Goal: Information Seeking & Learning: Learn about a topic

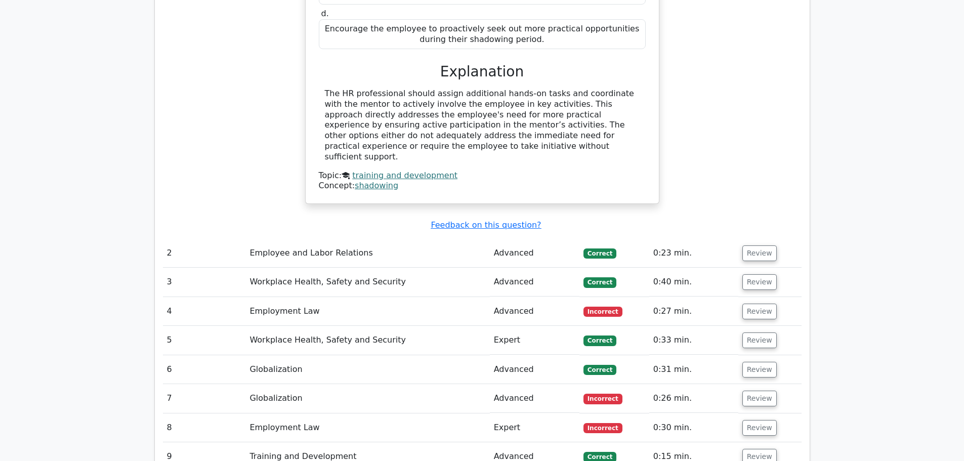
scroll to position [1417, 0]
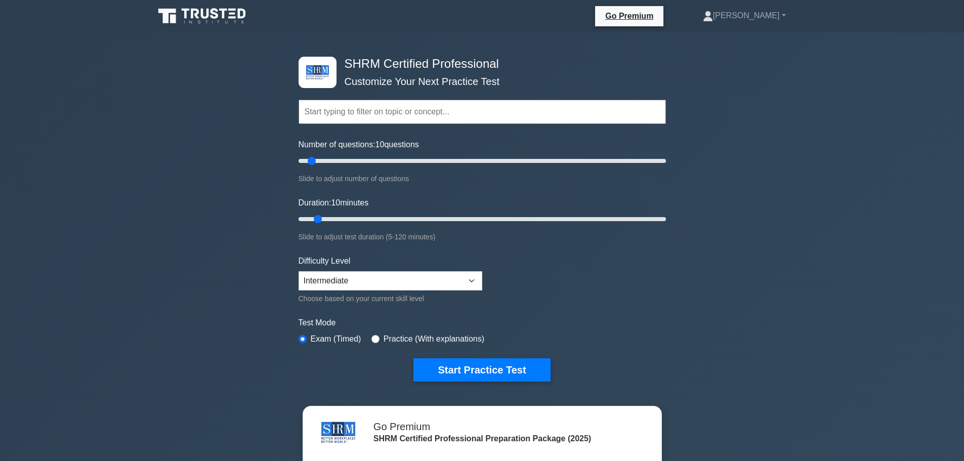
click at [459, 113] on input "text" at bounding box center [482, 112] width 367 height 24
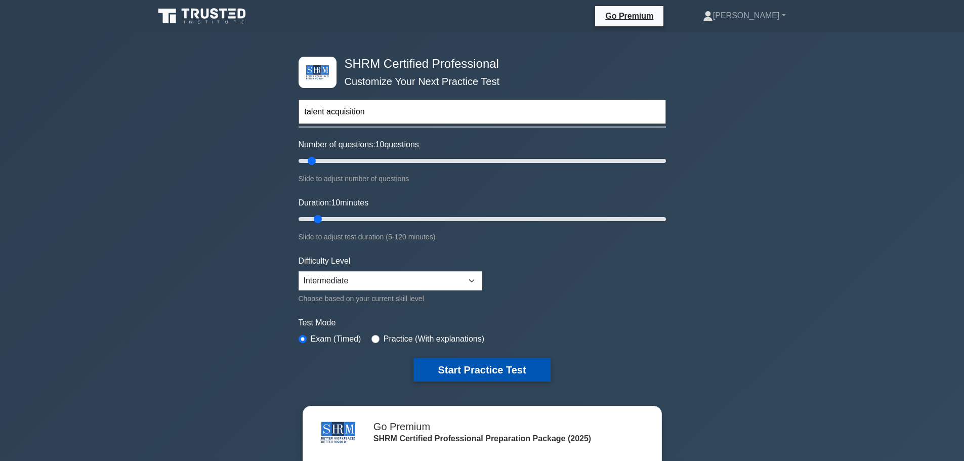
type input "talent acquisition"
click at [507, 367] on button "Start Practice Test" at bounding box center [481, 369] width 137 height 23
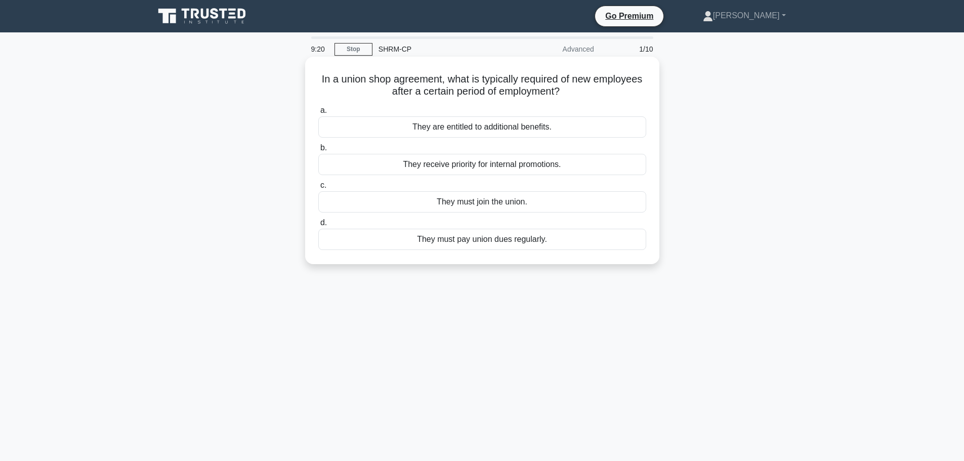
click at [524, 203] on div "They must join the union." at bounding box center [482, 201] width 328 height 21
click at [318, 189] on input "c. They must join the union." at bounding box center [318, 185] width 0 height 7
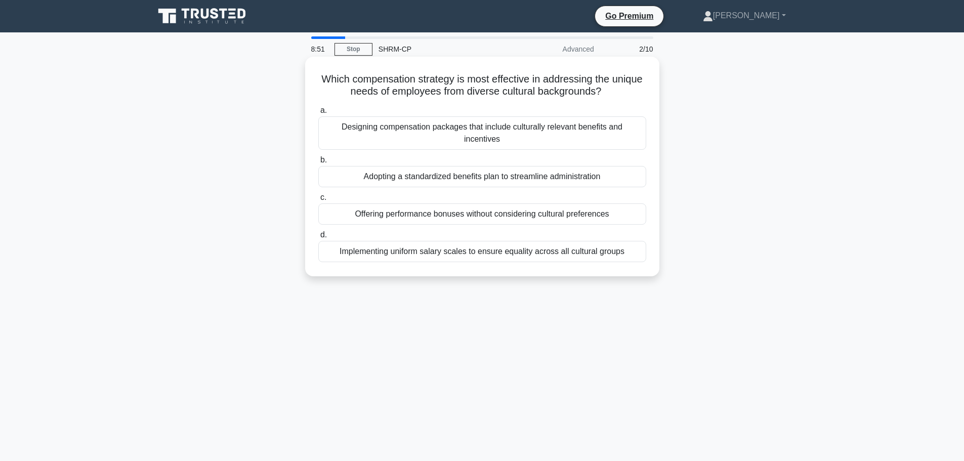
click at [481, 130] on div "Designing compensation packages that include culturally relevant benefits and i…" at bounding box center [482, 132] width 328 height 33
click at [318, 114] on input "a. Designing compensation packages that include culturally relevant benefits an…" at bounding box center [318, 110] width 0 height 7
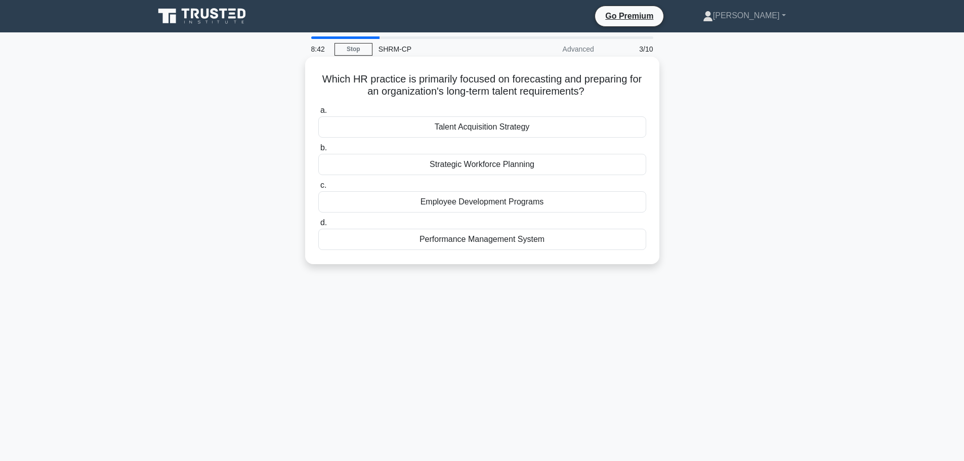
click at [504, 125] on div "Talent Acquisition Strategy" at bounding box center [482, 126] width 328 height 21
click at [318, 114] on input "a. Talent Acquisition Strategy" at bounding box center [318, 110] width 0 height 7
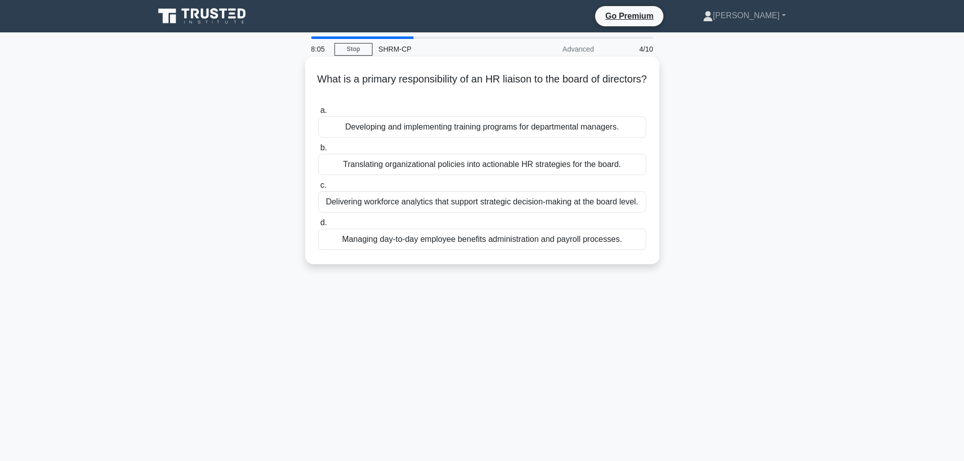
click at [549, 167] on div "Translating organizational policies into actionable HR strategies for the board." at bounding box center [482, 164] width 328 height 21
click at [318, 151] on input "b. Translating organizational policies into actionable HR strategies for the bo…" at bounding box center [318, 148] width 0 height 7
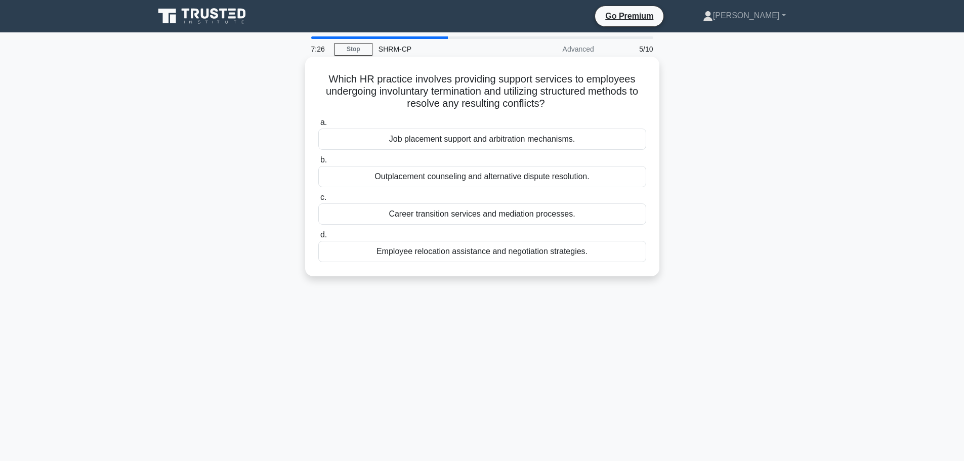
click at [609, 179] on div "Outplacement counseling and alternative dispute resolution." at bounding box center [482, 176] width 328 height 21
click at [318, 163] on input "b. Outplacement counseling and alternative dispute resolution." at bounding box center [318, 160] width 0 height 7
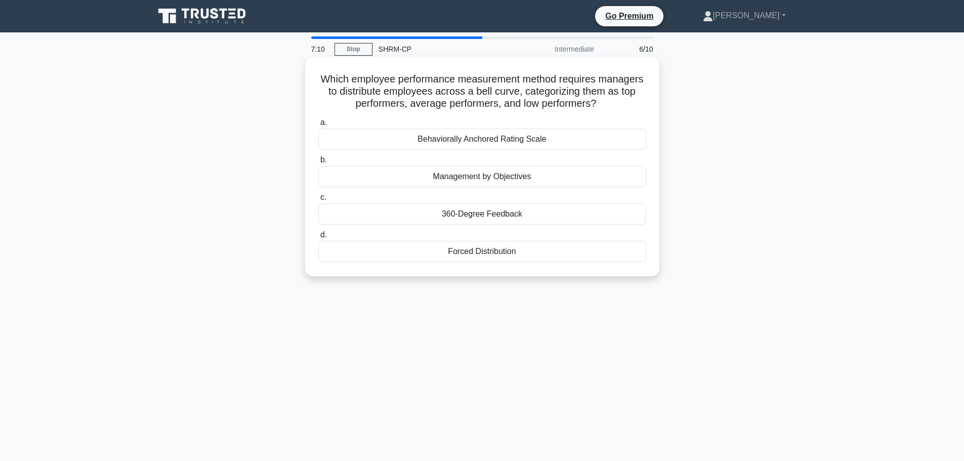
click at [445, 253] on div "Forced Distribution" at bounding box center [482, 251] width 328 height 21
click at [318, 238] on input "d. Forced Distribution" at bounding box center [318, 235] width 0 height 7
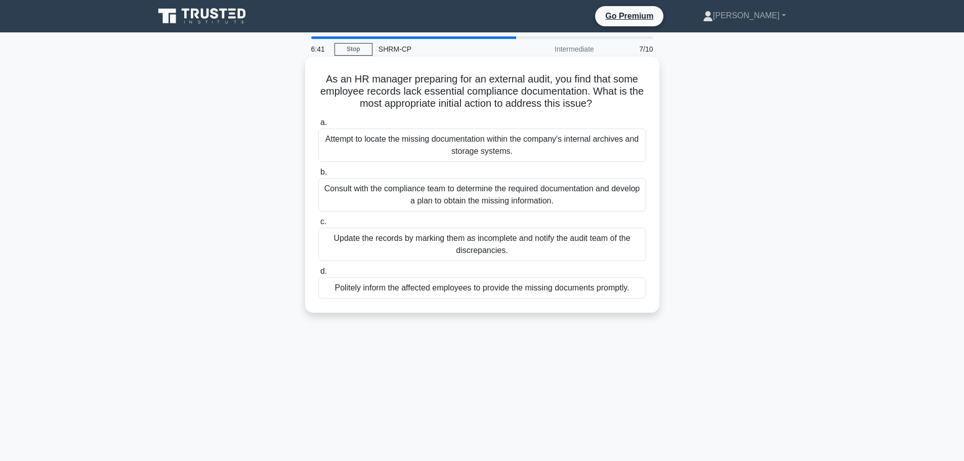
click at [545, 150] on div "Attempt to locate the missing documentation within the company's internal archi…" at bounding box center [482, 145] width 328 height 33
click at [318, 126] on input "a. Attempt to locate the missing documentation within the company's internal ar…" at bounding box center [318, 122] width 0 height 7
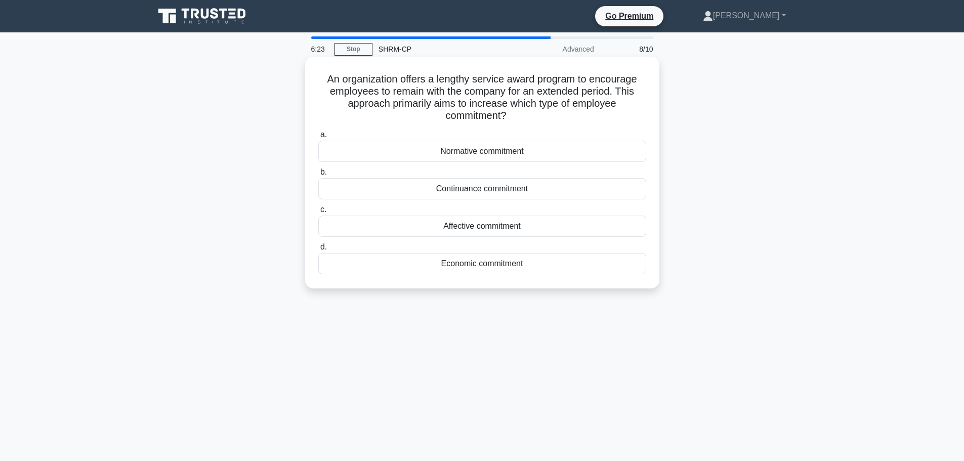
click at [526, 192] on div "Continuance commitment" at bounding box center [482, 188] width 328 height 21
click at [318, 176] on input "b. Continuance commitment" at bounding box center [318, 172] width 0 height 7
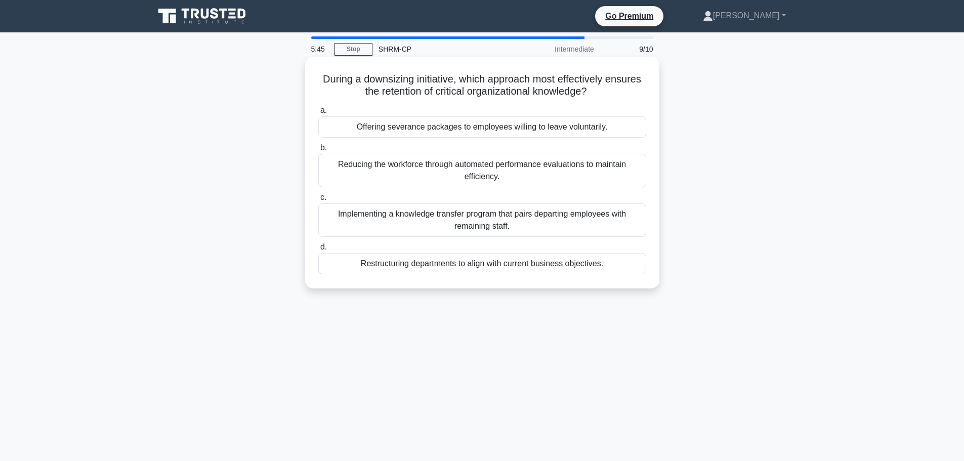
click at [534, 219] on div "Implementing a knowledge transfer program that pairs departing employees with r…" at bounding box center [482, 219] width 328 height 33
click at [318, 201] on input "c. Implementing a knowledge transfer program that pairs departing employees wit…" at bounding box center [318, 197] width 0 height 7
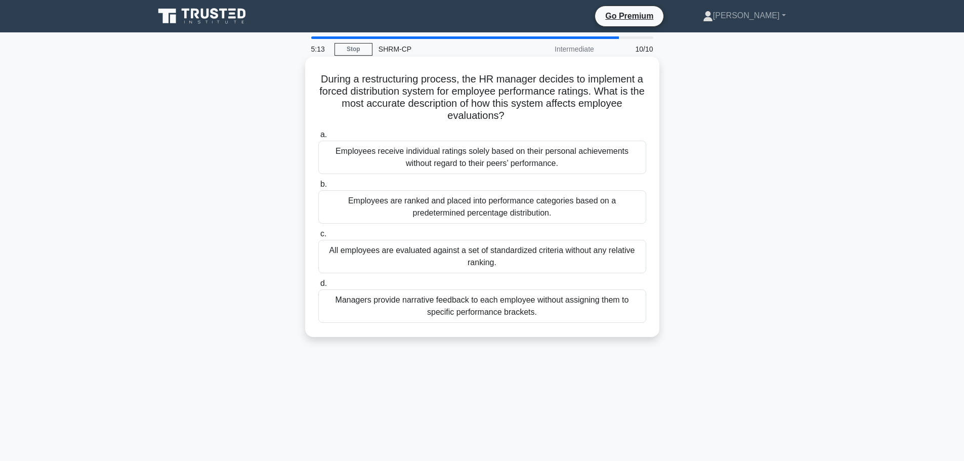
click at [500, 206] on div "Employees are ranked and placed into performance categories based on a predeter…" at bounding box center [482, 206] width 328 height 33
click at [318, 188] on input "b. Employees are ranked and placed into performance categories based on a prede…" at bounding box center [318, 184] width 0 height 7
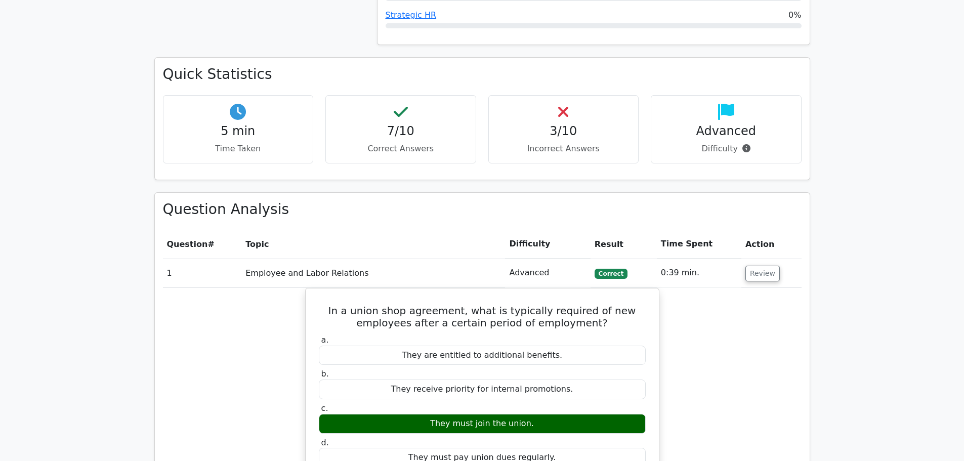
scroll to position [708, 0]
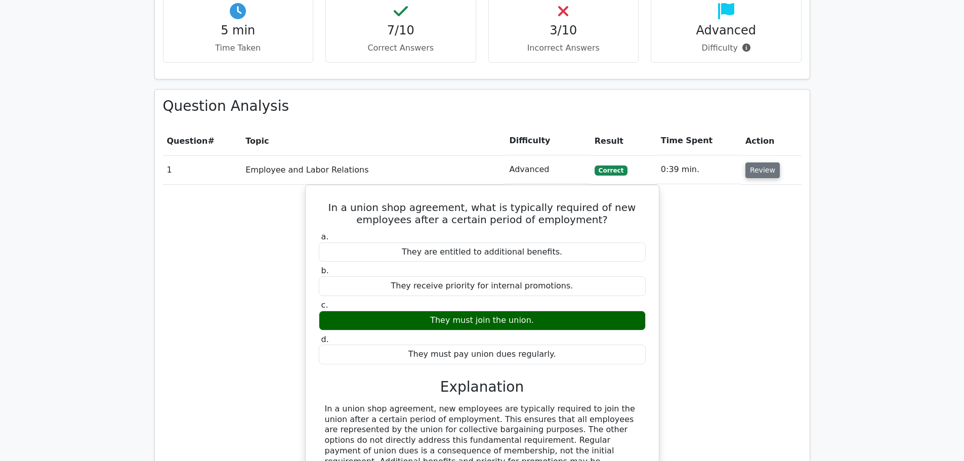
click at [756, 162] on button "Review" at bounding box center [762, 170] width 34 height 16
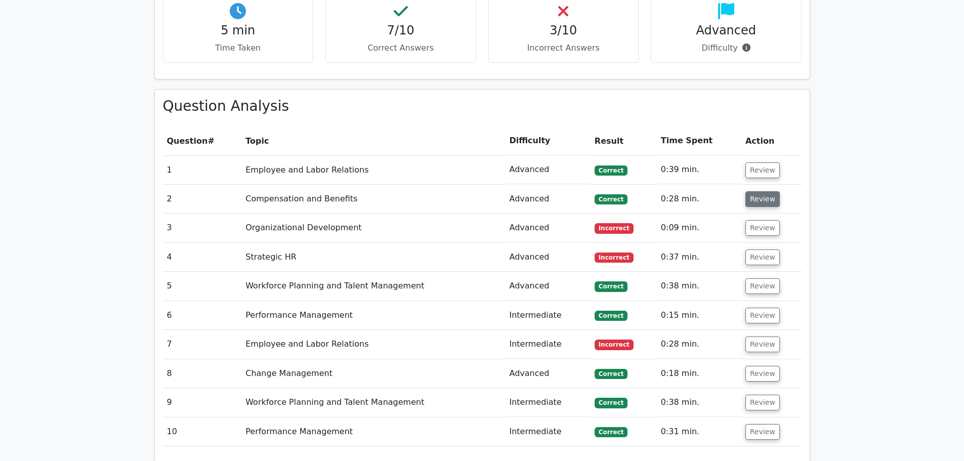
click at [758, 191] on button "Review" at bounding box center [762, 199] width 34 height 16
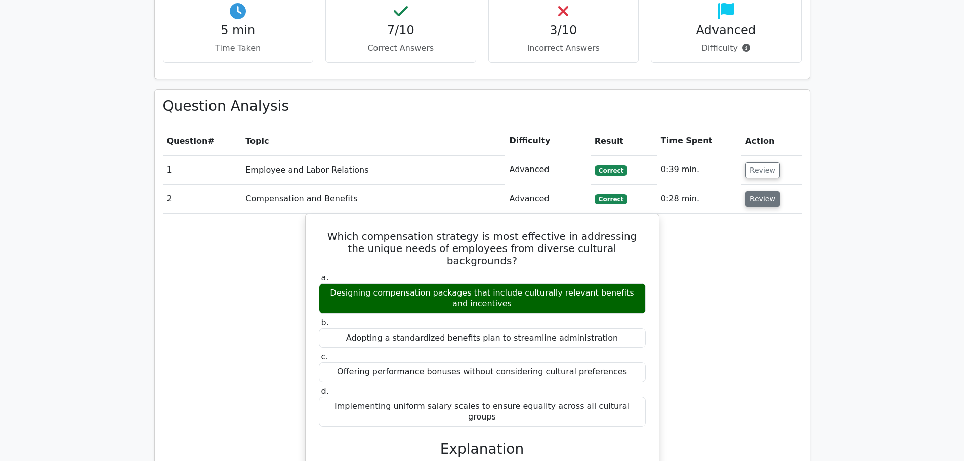
click at [756, 191] on button "Review" at bounding box center [762, 199] width 34 height 16
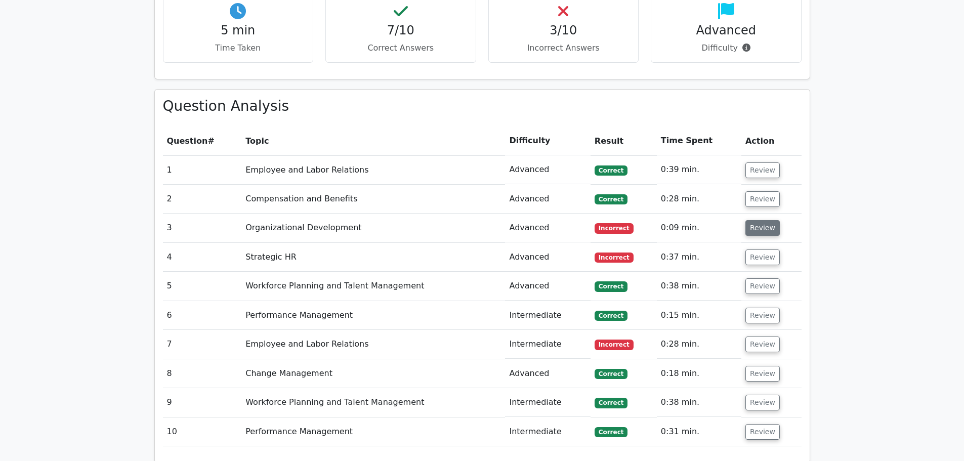
click at [754, 220] on button "Review" at bounding box center [762, 228] width 34 height 16
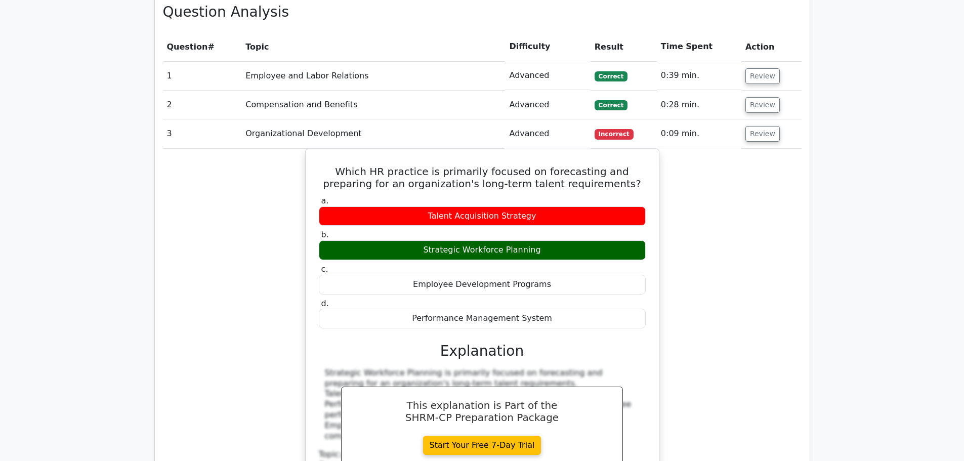
scroll to position [810, 0]
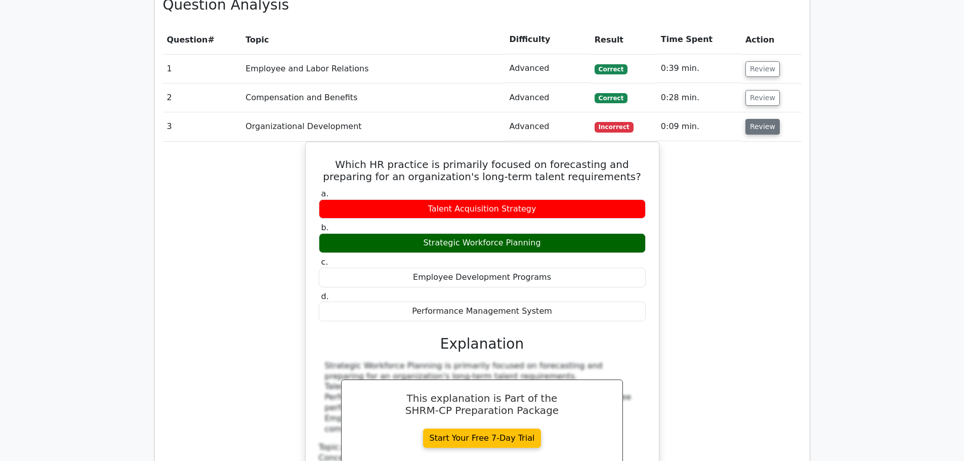
click at [765, 119] on button "Review" at bounding box center [762, 127] width 34 height 16
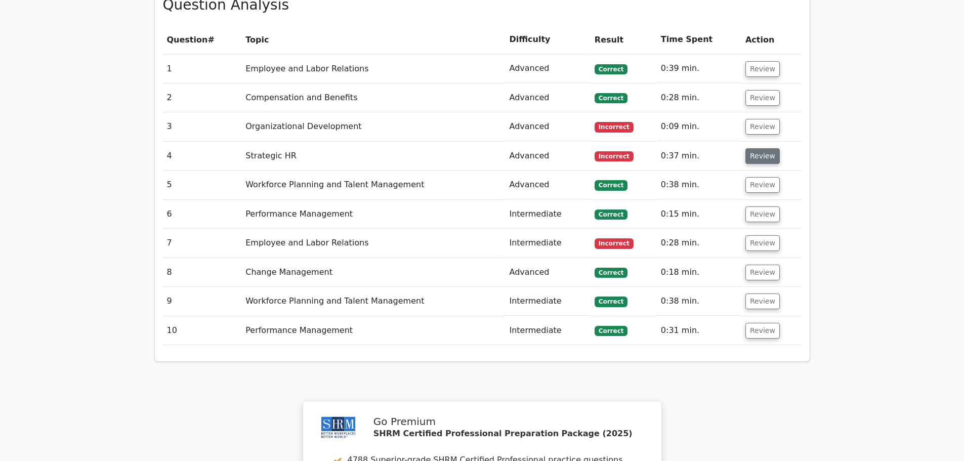
click at [764, 148] on button "Review" at bounding box center [762, 156] width 34 height 16
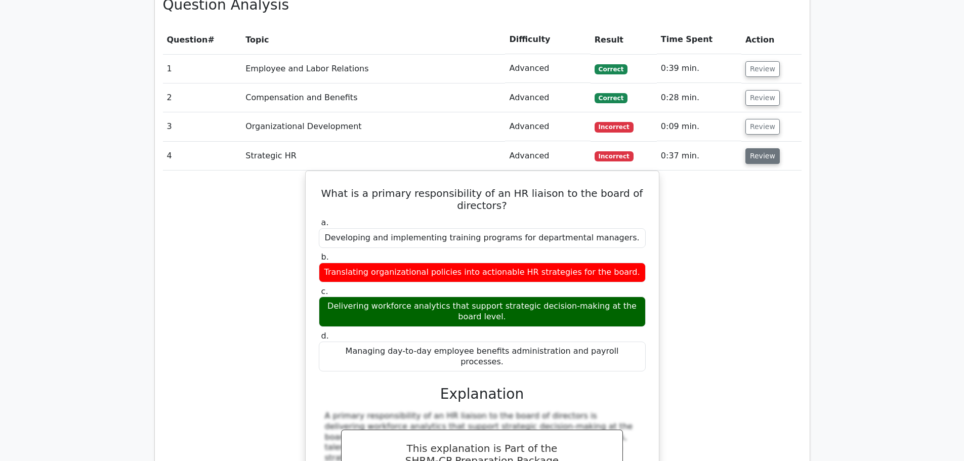
click at [754, 148] on button "Review" at bounding box center [762, 156] width 34 height 16
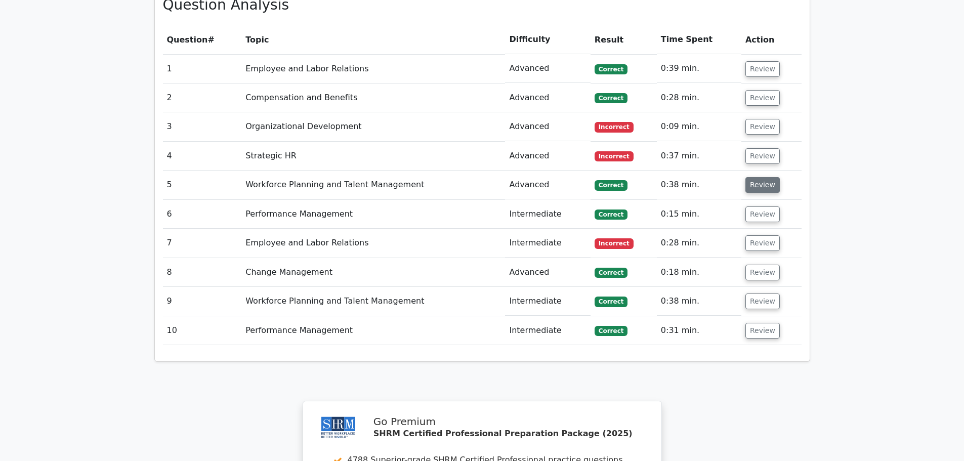
click at [752, 177] on button "Review" at bounding box center [762, 185] width 34 height 16
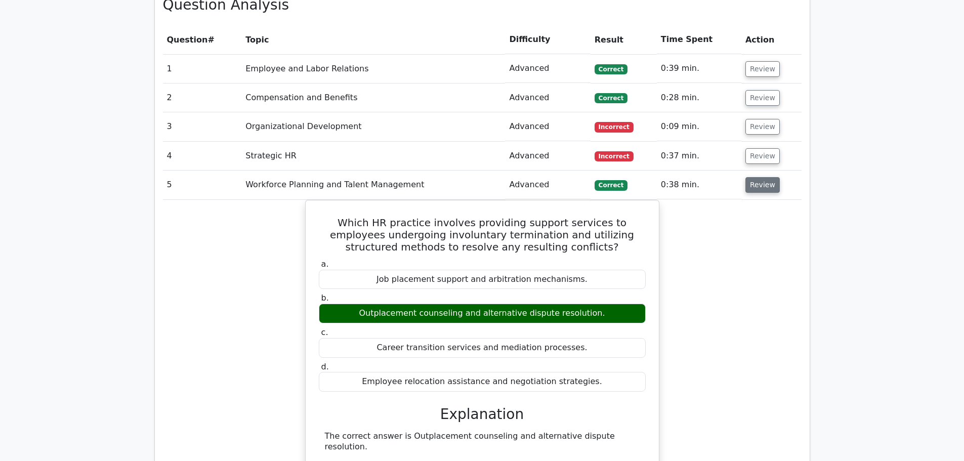
click at [752, 177] on button "Review" at bounding box center [762, 185] width 34 height 16
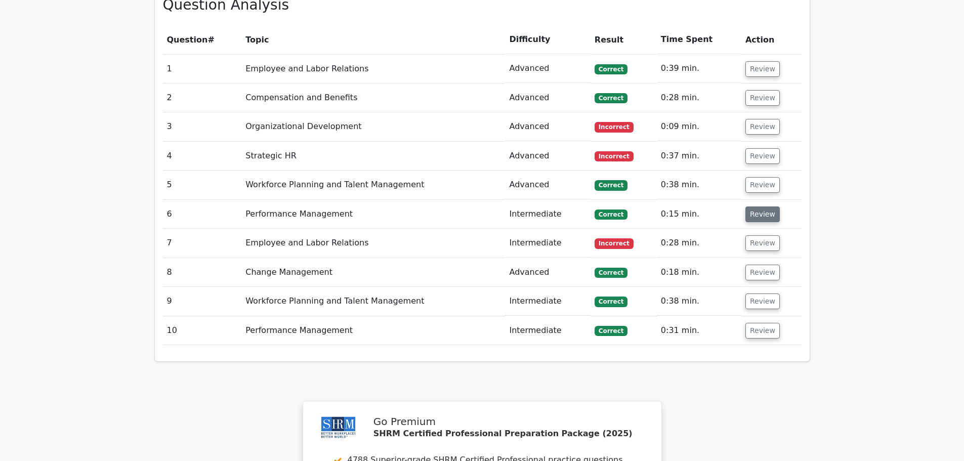
click at [755, 206] on button "Review" at bounding box center [762, 214] width 34 height 16
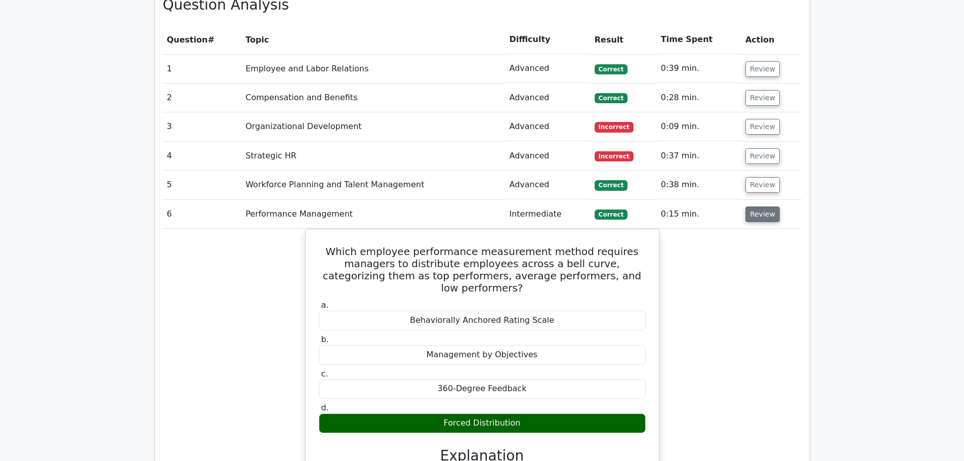
click at [755, 206] on button "Review" at bounding box center [762, 214] width 34 height 16
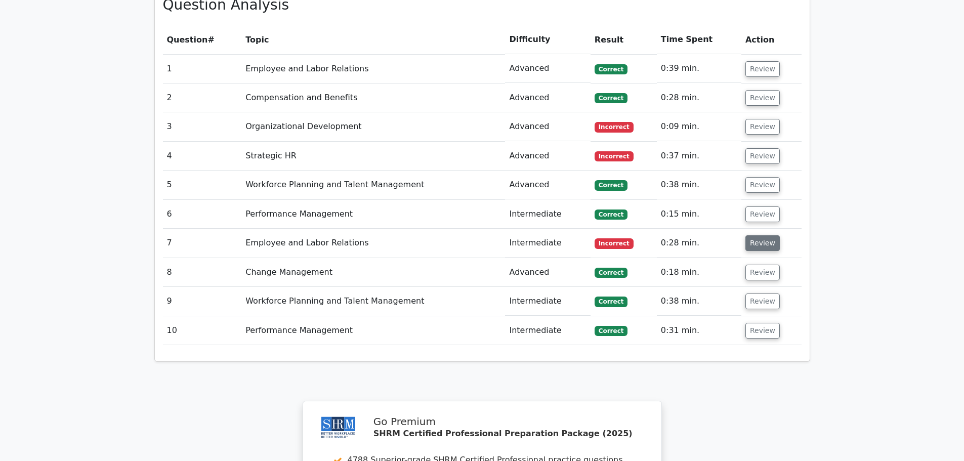
click at [757, 235] on button "Review" at bounding box center [762, 243] width 34 height 16
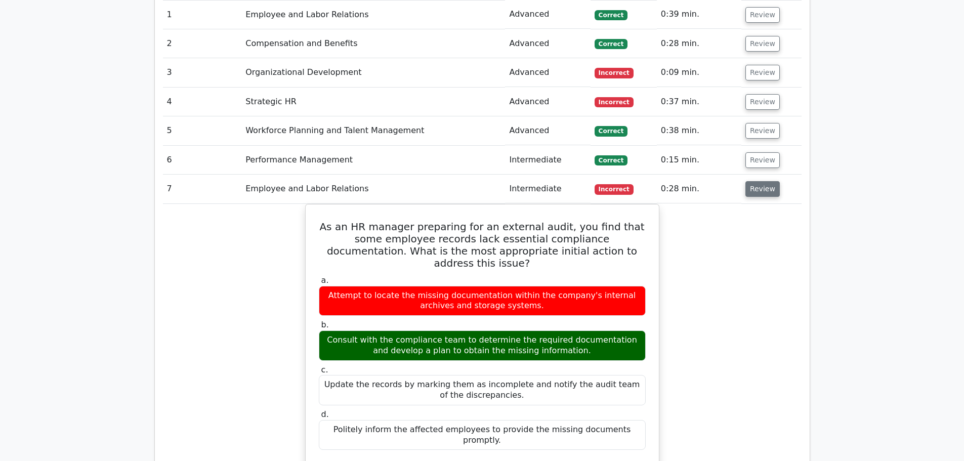
scroll to position [911, 0]
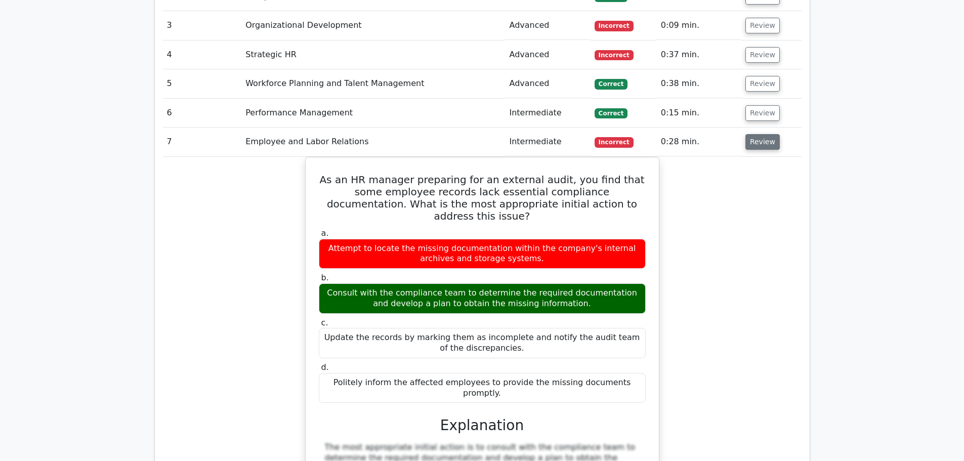
click at [757, 134] on button "Review" at bounding box center [762, 142] width 34 height 16
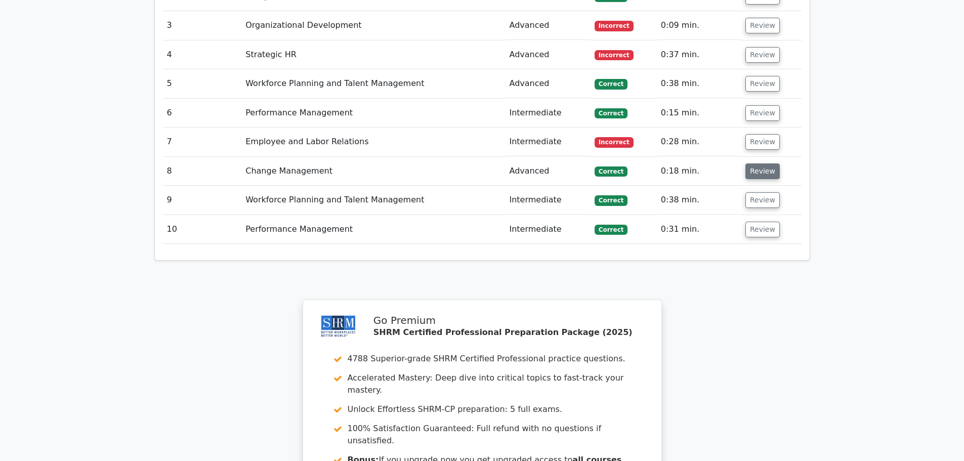
click at [760, 163] on button "Review" at bounding box center [762, 171] width 34 height 16
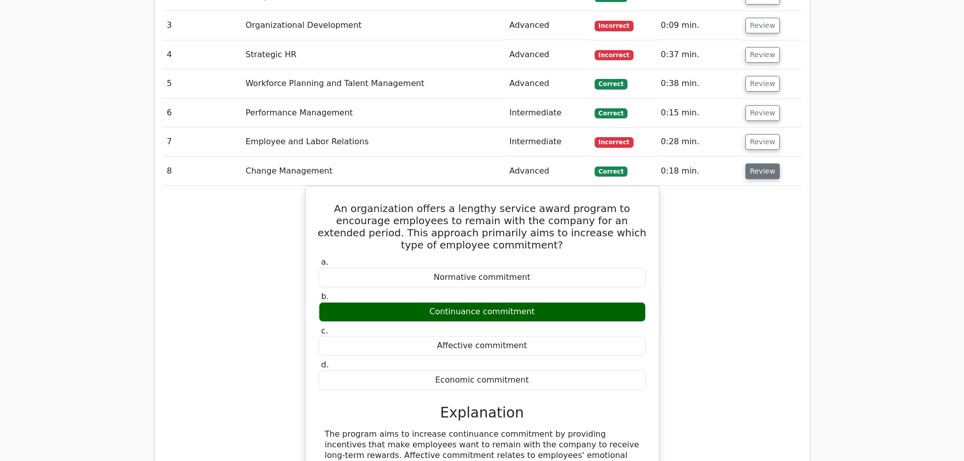
click at [761, 163] on button "Review" at bounding box center [762, 171] width 34 height 16
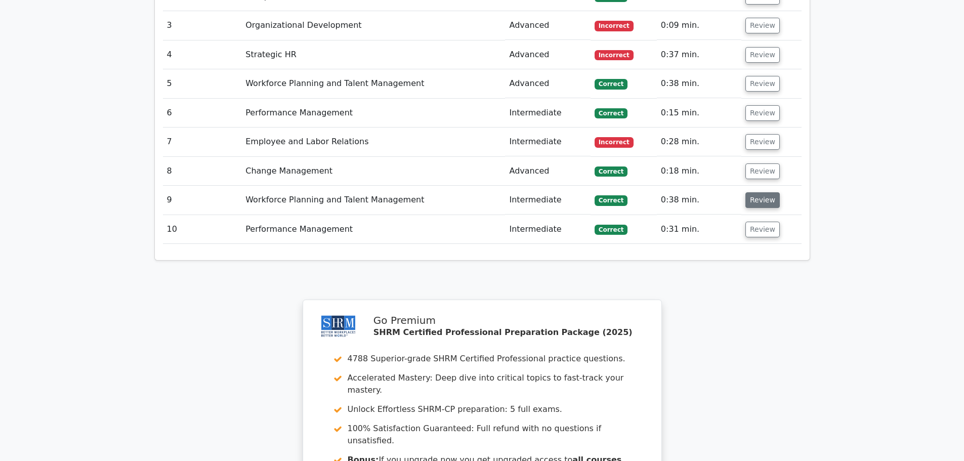
click at [757, 192] on button "Review" at bounding box center [762, 200] width 34 height 16
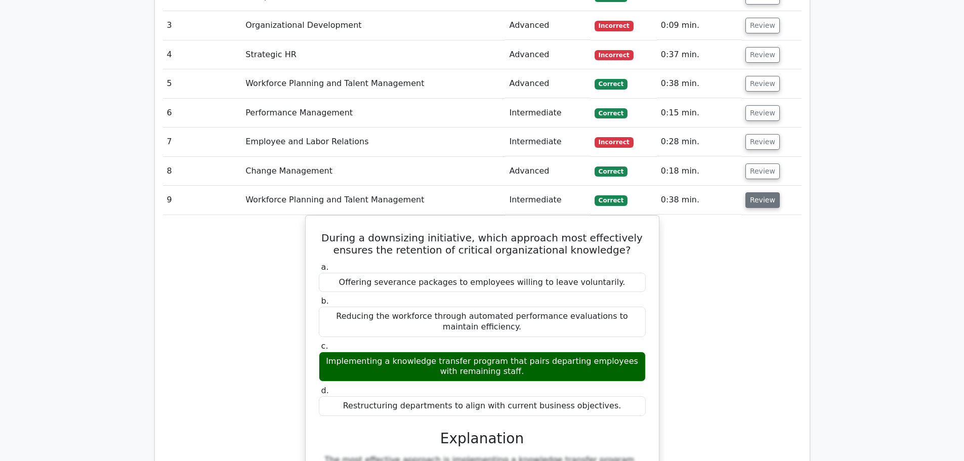
click at [757, 192] on button "Review" at bounding box center [762, 200] width 34 height 16
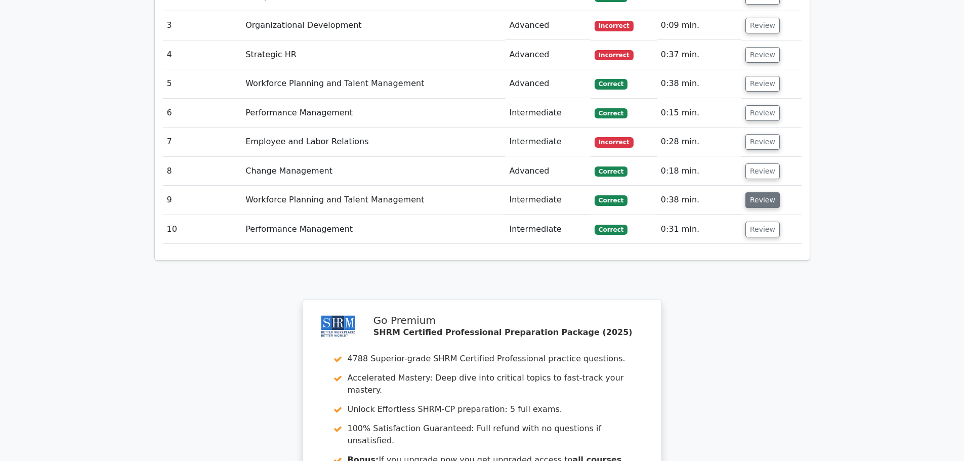
click at [755, 192] on button "Review" at bounding box center [762, 200] width 34 height 16
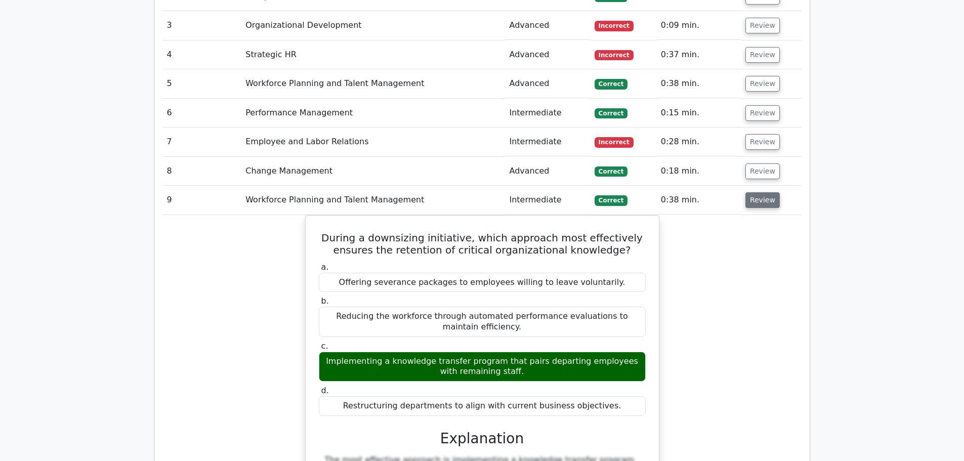
click at [755, 192] on button "Review" at bounding box center [762, 200] width 34 height 16
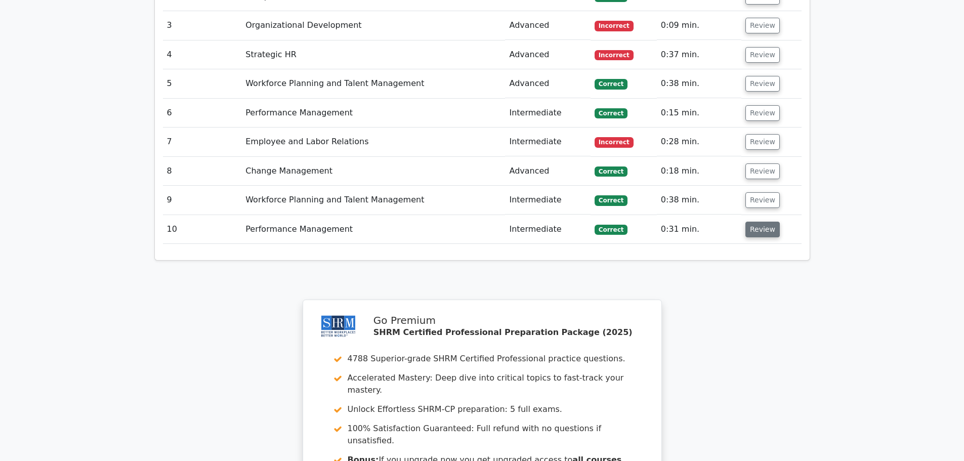
click at [760, 222] on button "Review" at bounding box center [762, 230] width 34 height 16
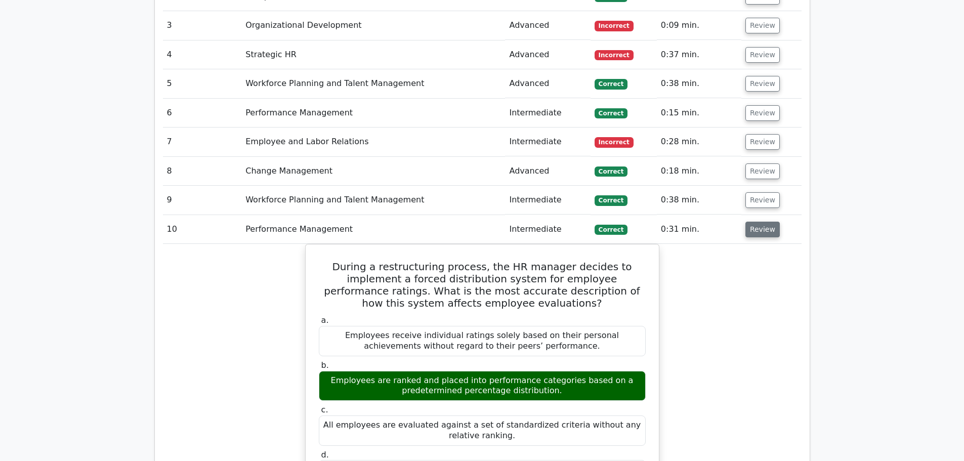
click at [760, 222] on button "Review" at bounding box center [762, 230] width 34 height 16
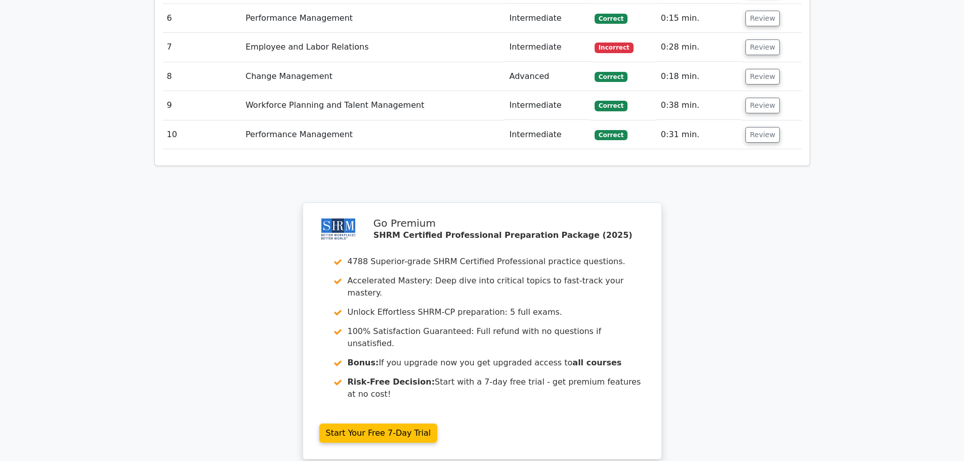
scroll to position [1113, 0]
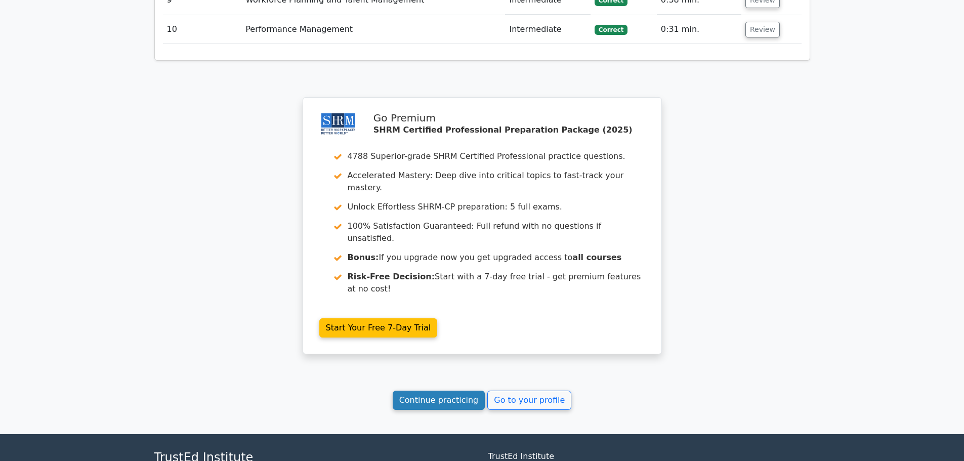
click at [432, 391] on link "Continue practicing" at bounding box center [439, 400] width 93 height 19
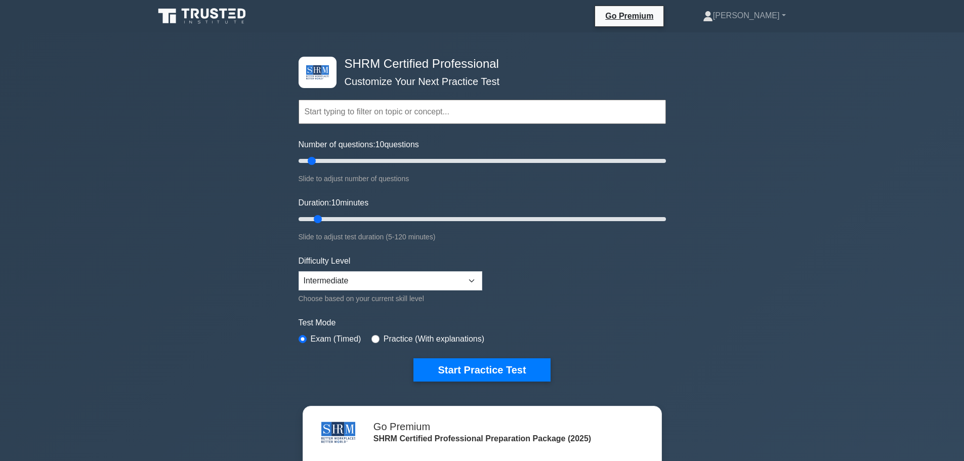
click at [387, 115] on input "text" at bounding box center [482, 112] width 367 height 24
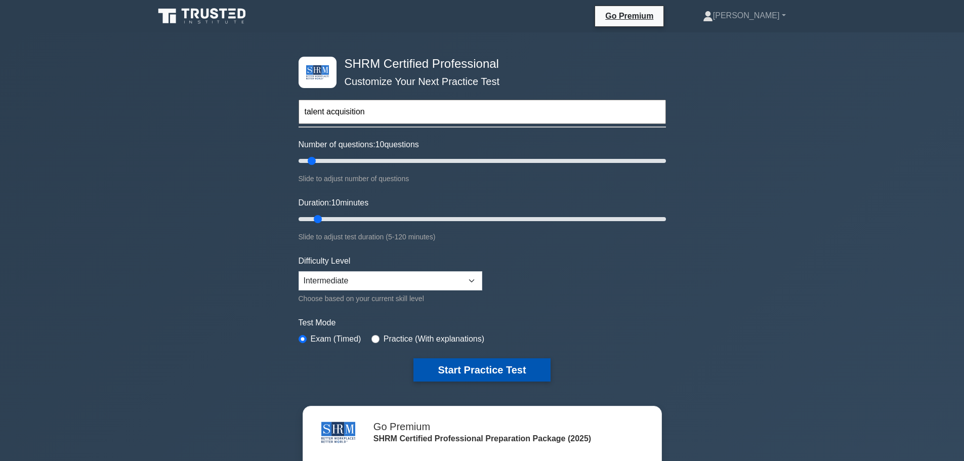
type input "talent acquisition"
click at [464, 368] on button "Start Practice Test" at bounding box center [481, 369] width 137 height 23
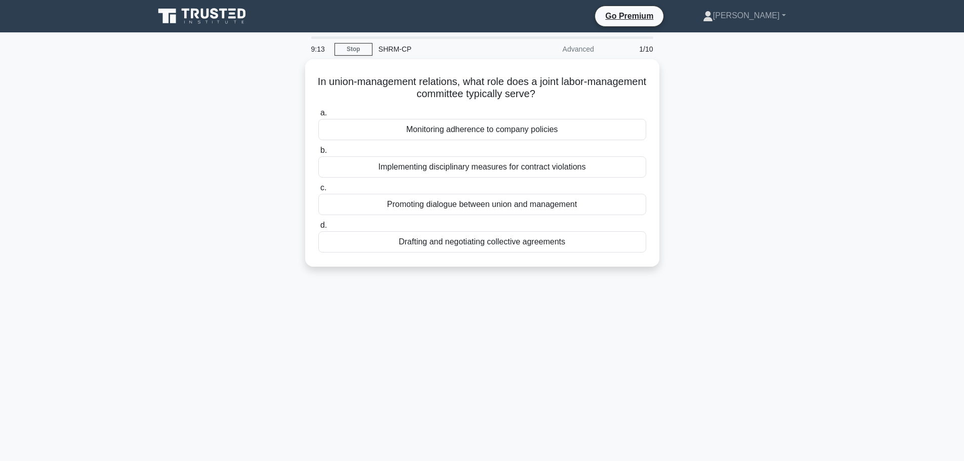
click at [753, 269] on div "In union-management relations, what role does a joint labor-management committe…" at bounding box center [482, 169] width 668 height 220
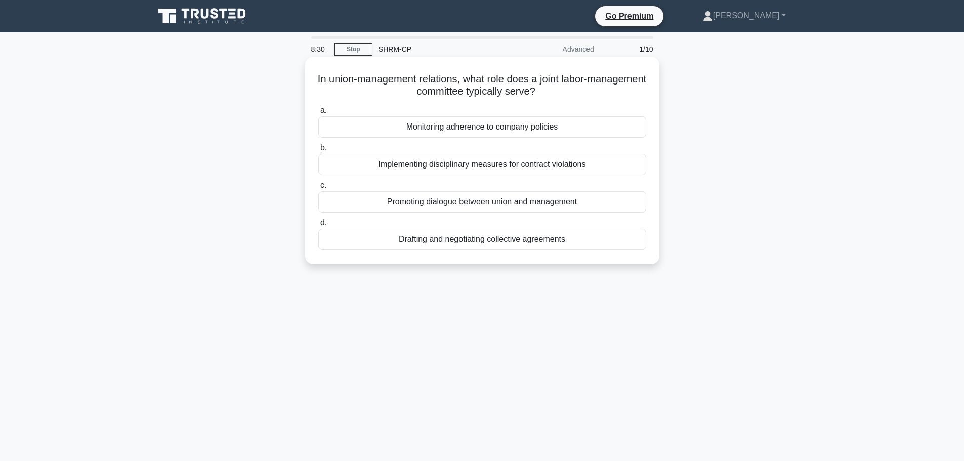
click at [429, 203] on div "Promoting dialogue between union and management" at bounding box center [482, 201] width 328 height 21
click at [318, 189] on input "c. Promoting dialogue between union and management" at bounding box center [318, 185] width 0 height 7
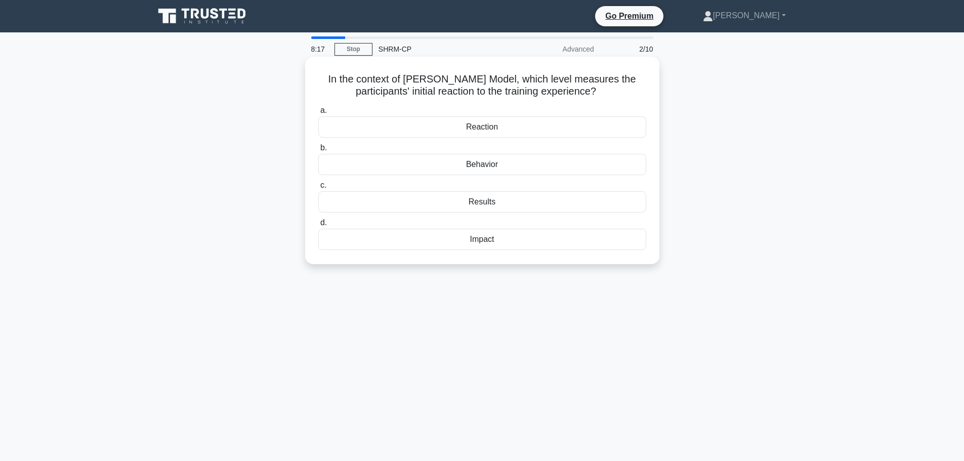
click at [496, 129] on div "Reaction" at bounding box center [482, 126] width 328 height 21
click at [318, 114] on input "a. Reaction" at bounding box center [318, 110] width 0 height 7
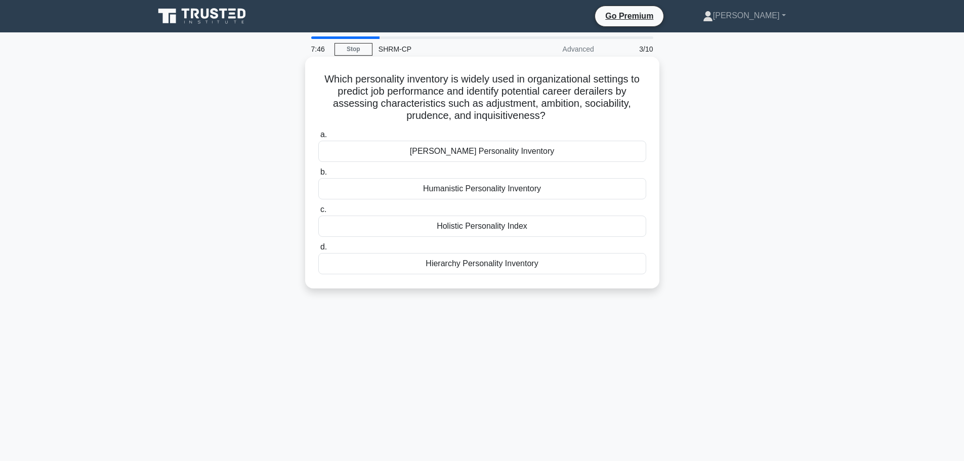
click at [486, 265] on div "Hierarchy Personality Inventory" at bounding box center [482, 263] width 328 height 21
click at [318, 250] on input "d. Hierarchy Personality Inventory" at bounding box center [318, 247] width 0 height 7
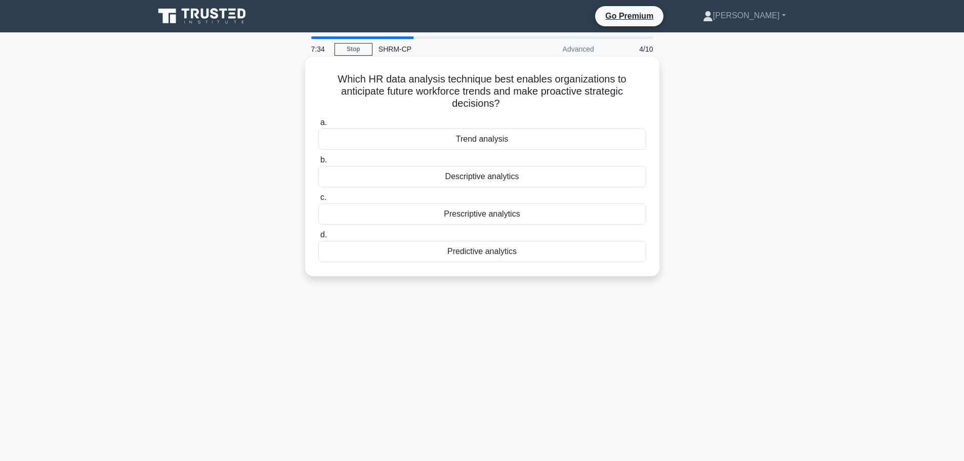
click at [493, 254] on div "Predictive analytics" at bounding box center [482, 251] width 328 height 21
click at [318, 238] on input "d. Predictive analytics" at bounding box center [318, 235] width 0 height 7
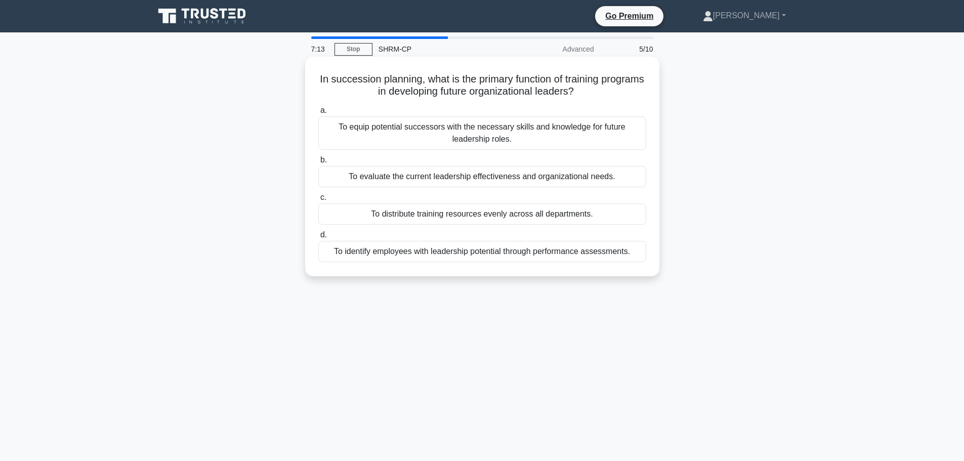
click at [517, 132] on div "To equip potential successors with the necessary skills and knowledge for futur…" at bounding box center [482, 132] width 328 height 33
click at [318, 114] on input "a. To equip potential successors with the necessary skills and knowledge for fu…" at bounding box center [318, 110] width 0 height 7
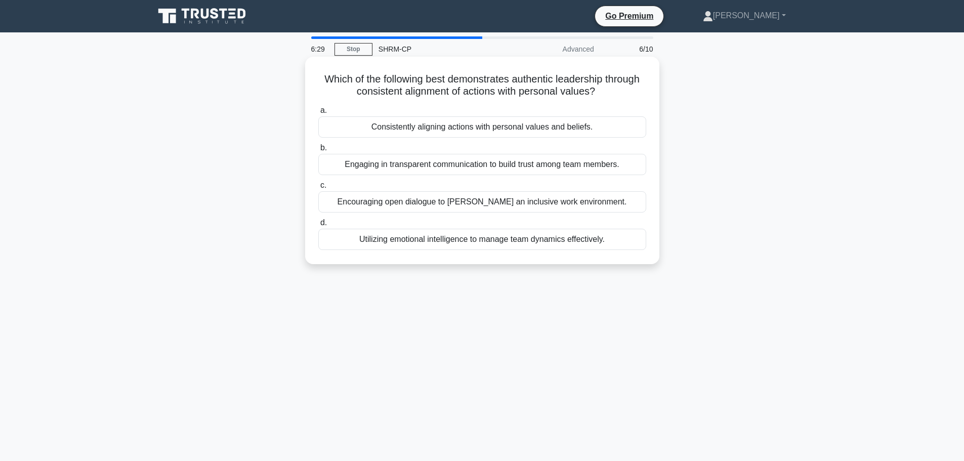
click at [504, 128] on div "Consistently aligning actions with personal values and beliefs." at bounding box center [482, 126] width 328 height 21
click at [318, 114] on input "a. Consistently aligning actions with personal values and beliefs." at bounding box center [318, 110] width 0 height 7
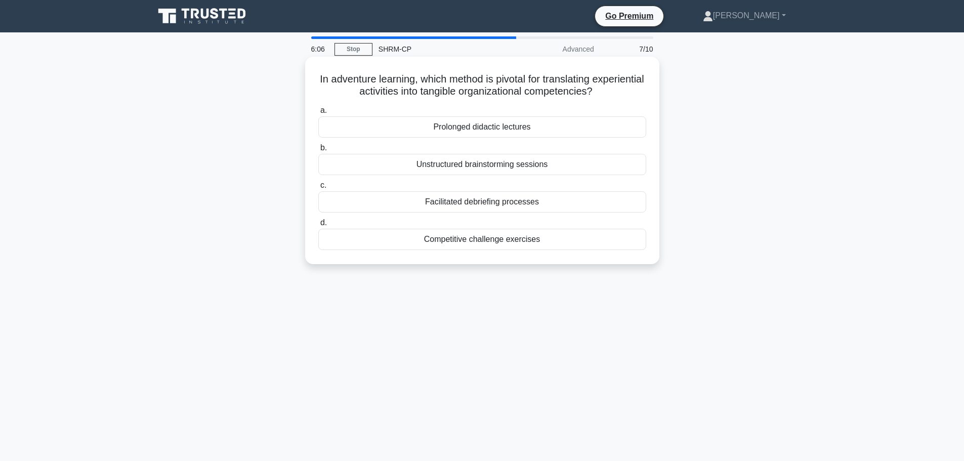
click at [489, 243] on div "Competitive challenge exercises" at bounding box center [482, 239] width 328 height 21
click at [318, 226] on input "d. Competitive challenge exercises" at bounding box center [318, 223] width 0 height 7
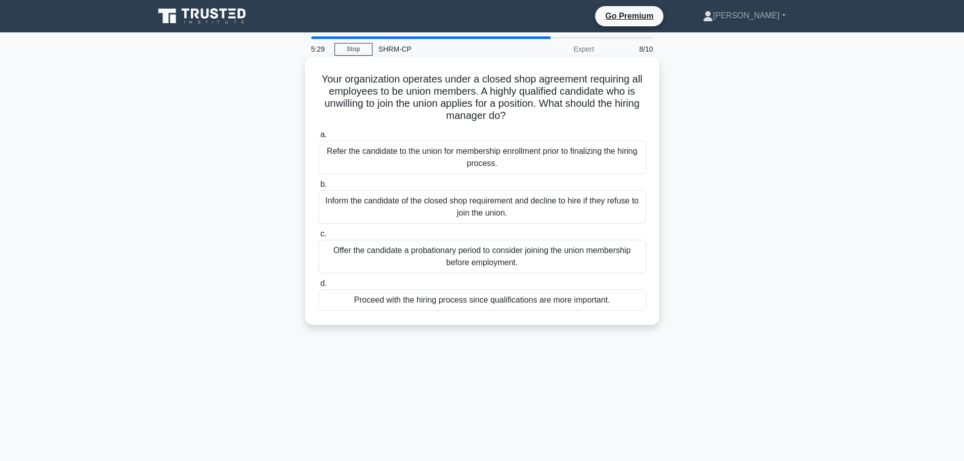
click at [363, 258] on div "Offer the candidate a probationary period to consider joining the union members…" at bounding box center [482, 256] width 328 height 33
click at [318, 237] on input "c. Offer the candidate a probationary period to consider joining the union memb…" at bounding box center [318, 234] width 0 height 7
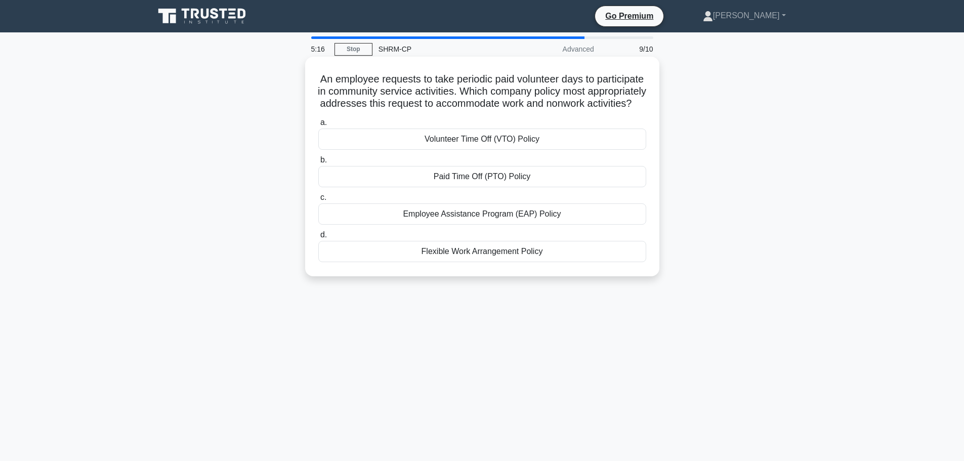
click at [567, 150] on div "Volunteer Time Off (VTO) Policy" at bounding box center [482, 139] width 328 height 21
click at [318, 126] on input "a. Volunteer Time Off (VTO) Policy" at bounding box center [318, 122] width 0 height 7
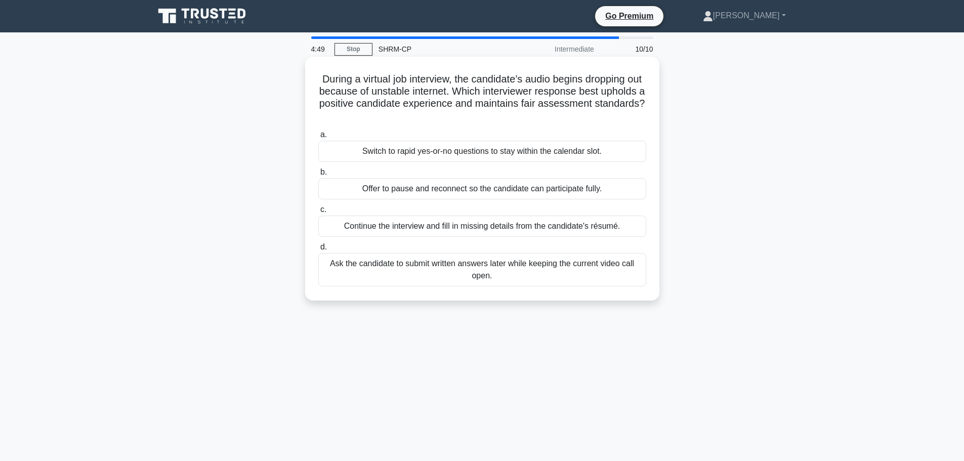
click at [385, 191] on div "Offer to pause and reconnect so the candidate can participate fully." at bounding box center [482, 188] width 328 height 21
click at [318, 176] on input "b. Offer to pause and reconnect so the candidate can participate fully." at bounding box center [318, 172] width 0 height 7
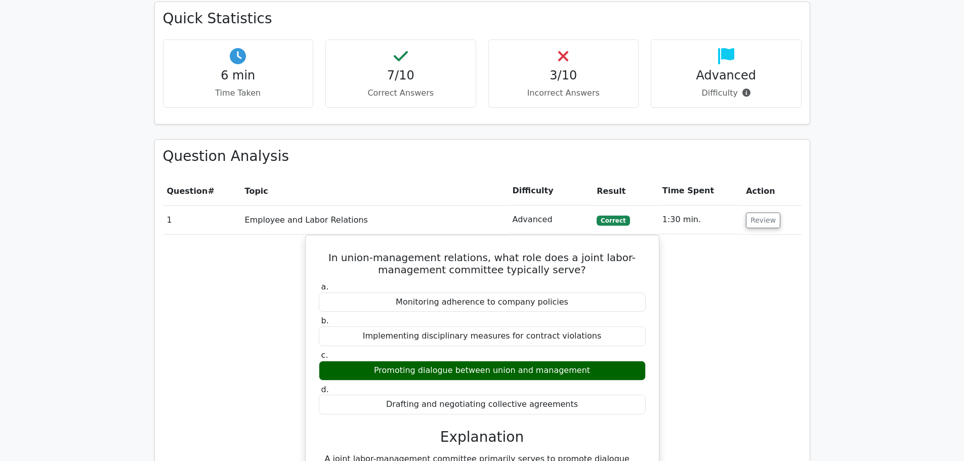
scroll to position [708, 0]
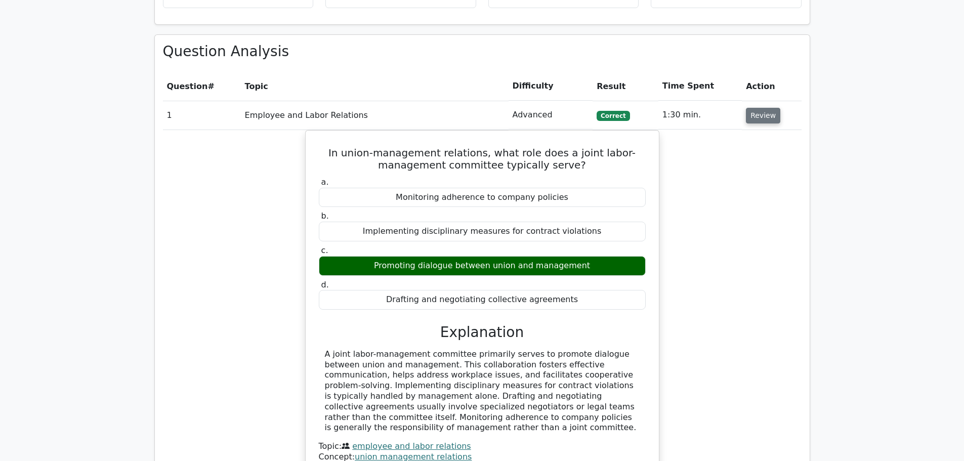
click at [755, 108] on button "Review" at bounding box center [763, 116] width 34 height 16
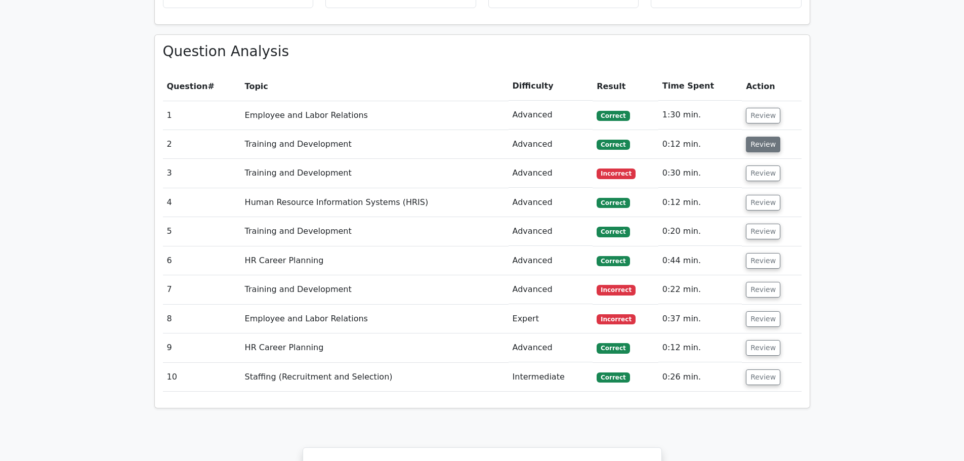
click at [756, 137] on button "Review" at bounding box center [763, 145] width 34 height 16
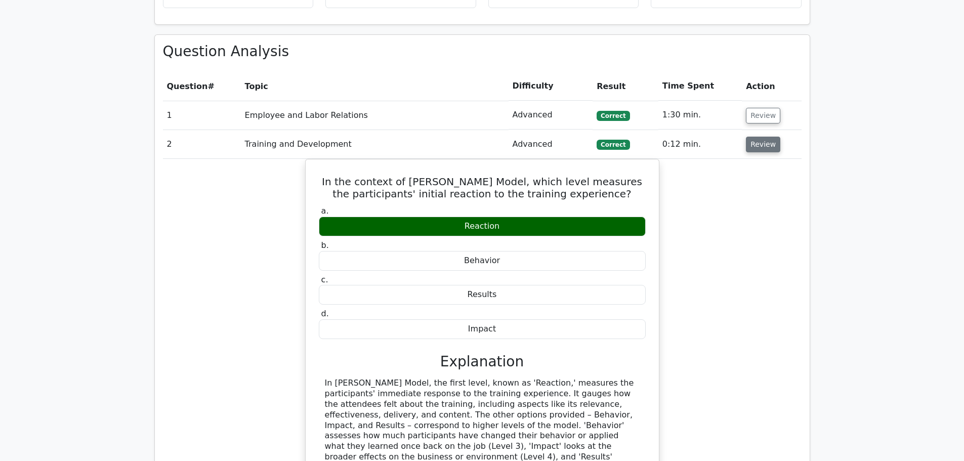
click at [753, 137] on button "Review" at bounding box center [763, 145] width 34 height 16
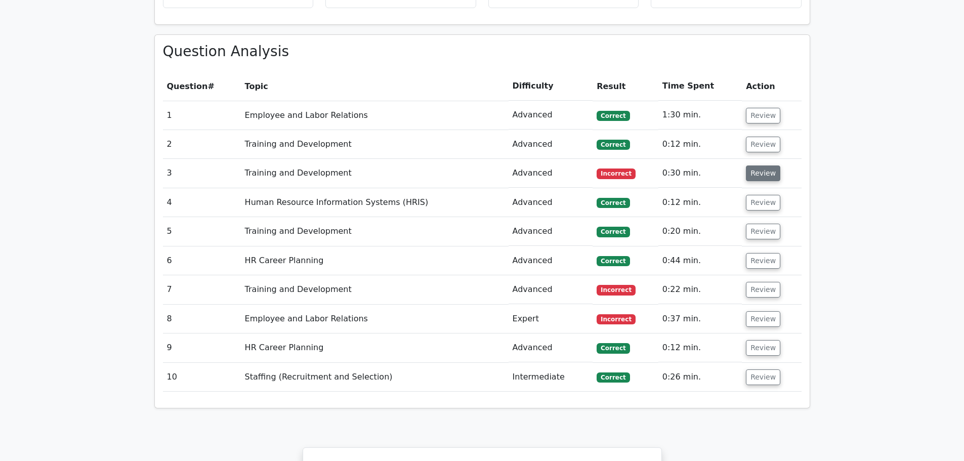
click at [758, 165] on button "Review" at bounding box center [763, 173] width 34 height 16
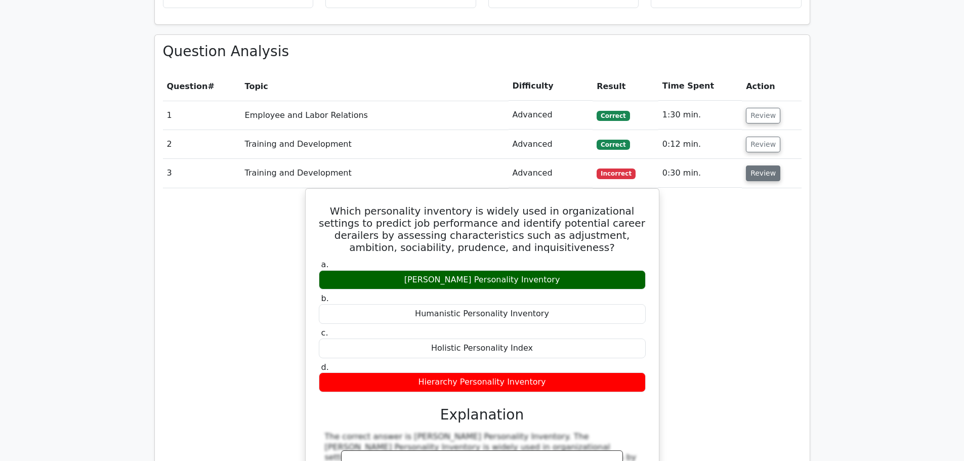
click at [754, 165] on button "Review" at bounding box center [763, 173] width 34 height 16
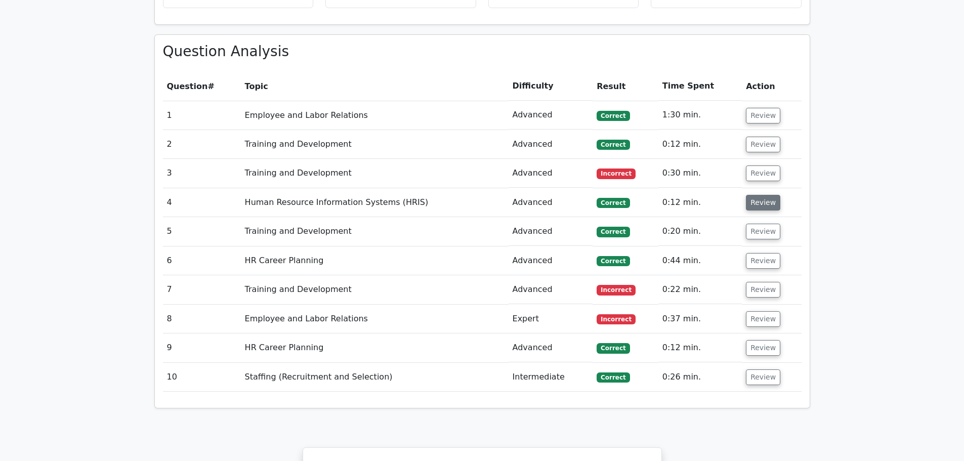
click at [750, 195] on button "Review" at bounding box center [763, 203] width 34 height 16
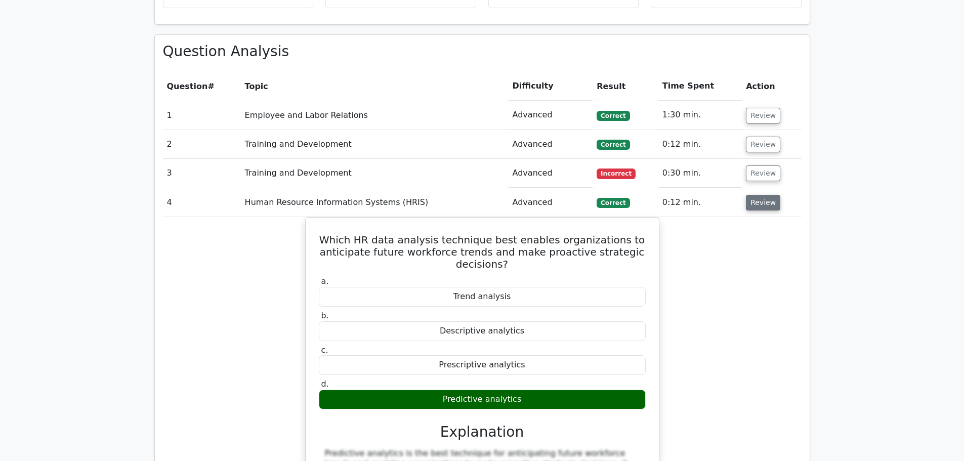
click at [750, 195] on button "Review" at bounding box center [763, 203] width 34 height 16
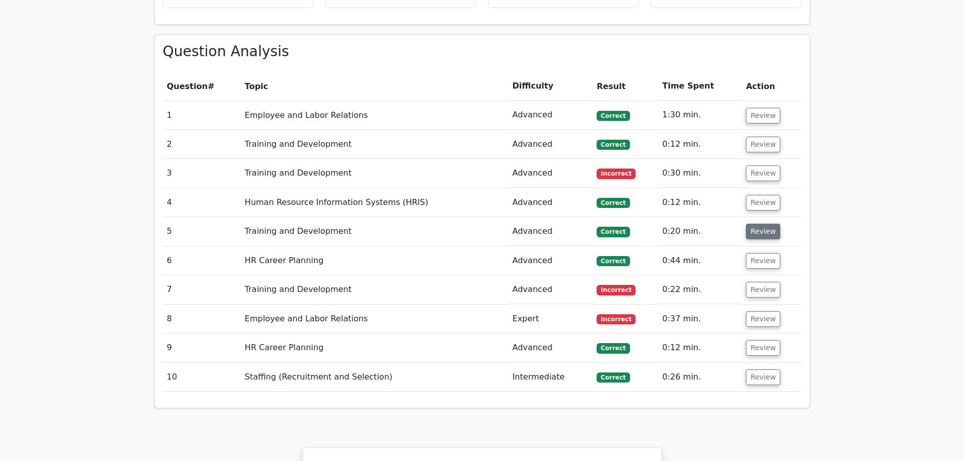
click at [757, 224] on button "Review" at bounding box center [763, 232] width 34 height 16
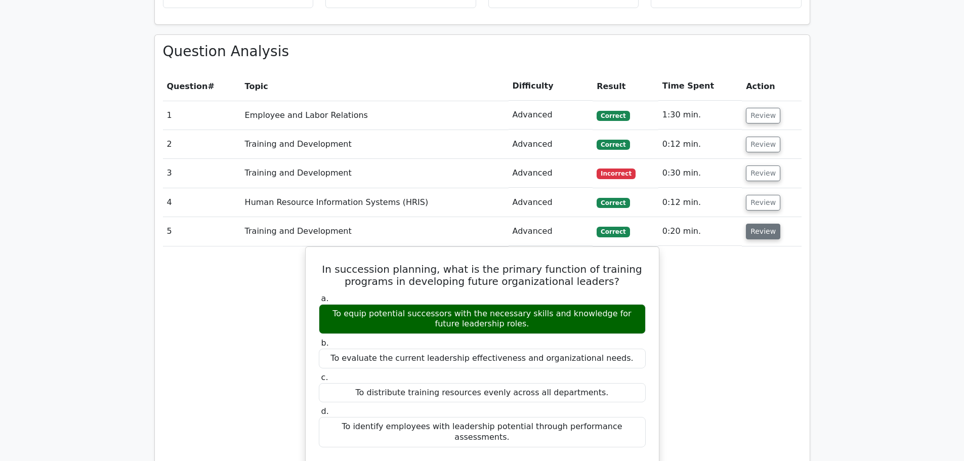
click at [757, 224] on button "Review" at bounding box center [763, 232] width 34 height 16
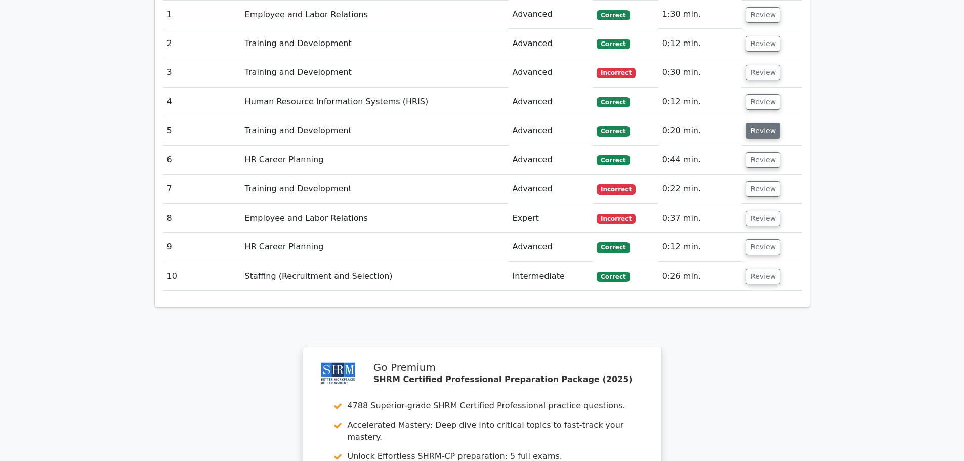
scroll to position [810, 0]
click at [746, 152] on button "Review" at bounding box center [763, 160] width 34 height 16
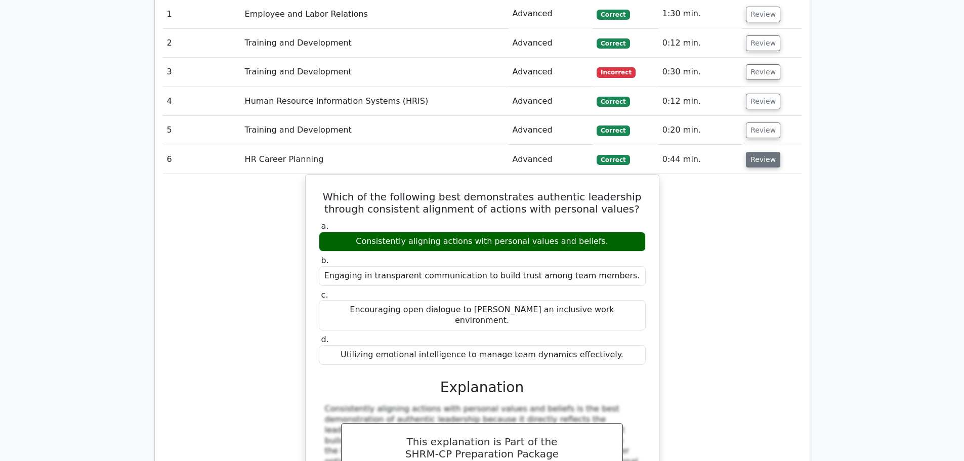
click at [750, 152] on button "Review" at bounding box center [763, 160] width 34 height 16
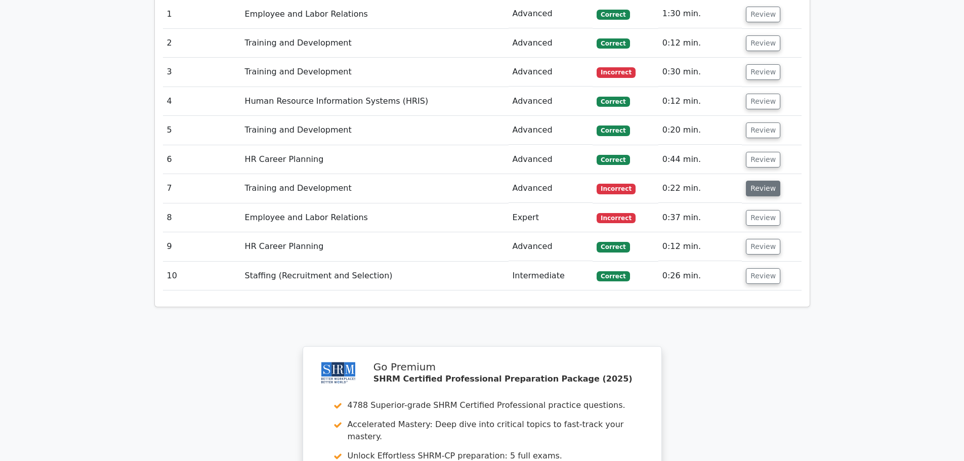
click at [752, 181] on button "Review" at bounding box center [763, 189] width 34 height 16
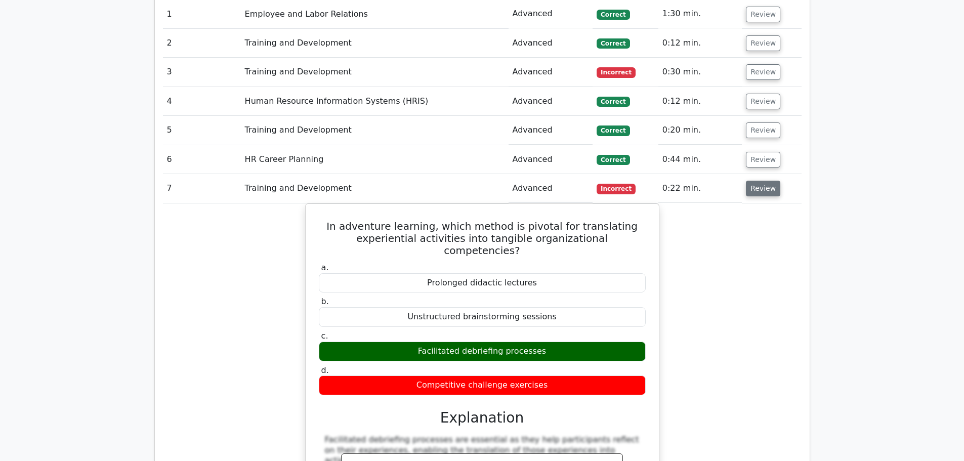
click at [753, 181] on button "Review" at bounding box center [763, 189] width 34 height 16
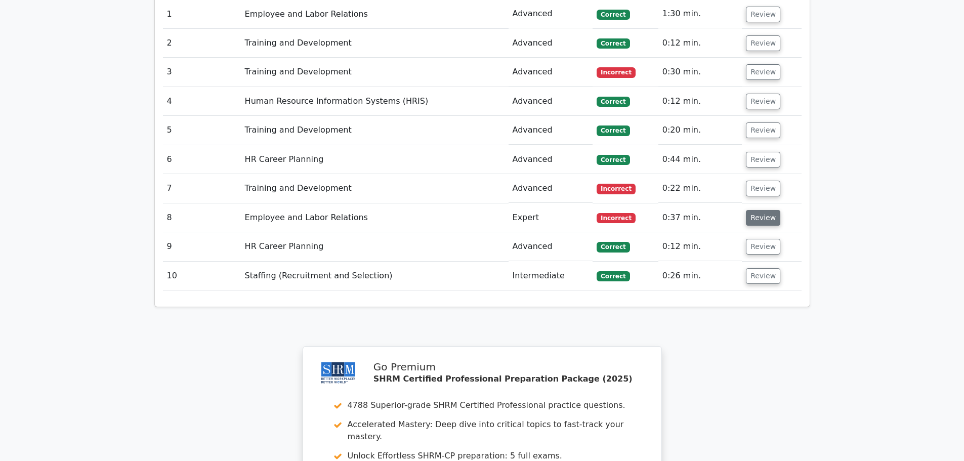
click at [746, 210] on button "Review" at bounding box center [763, 218] width 34 height 16
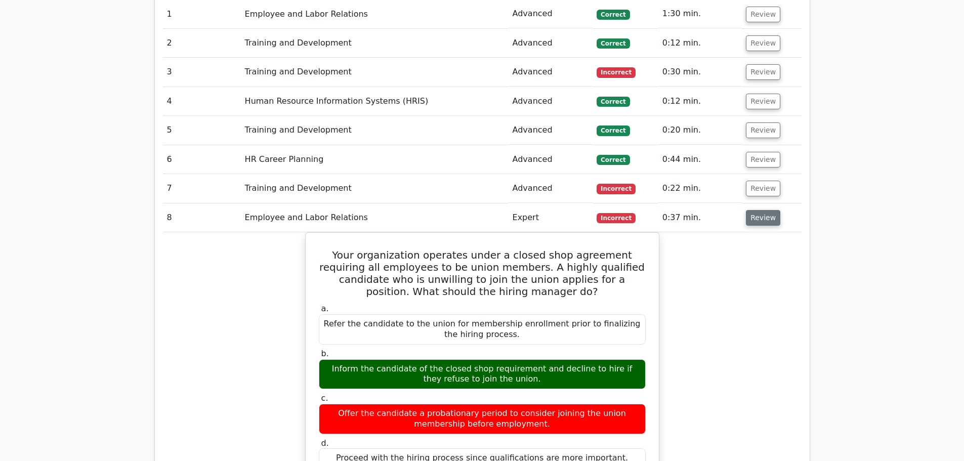
click at [760, 210] on button "Review" at bounding box center [763, 218] width 34 height 16
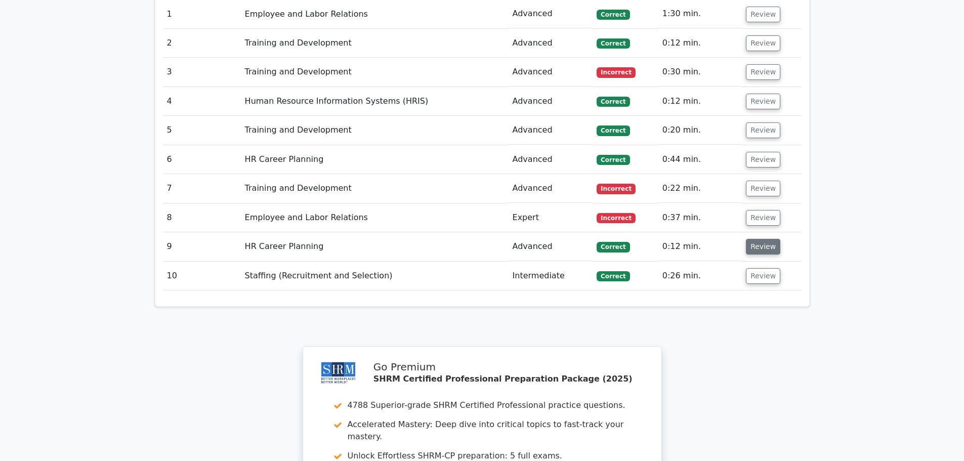
click at [757, 239] on button "Review" at bounding box center [763, 247] width 34 height 16
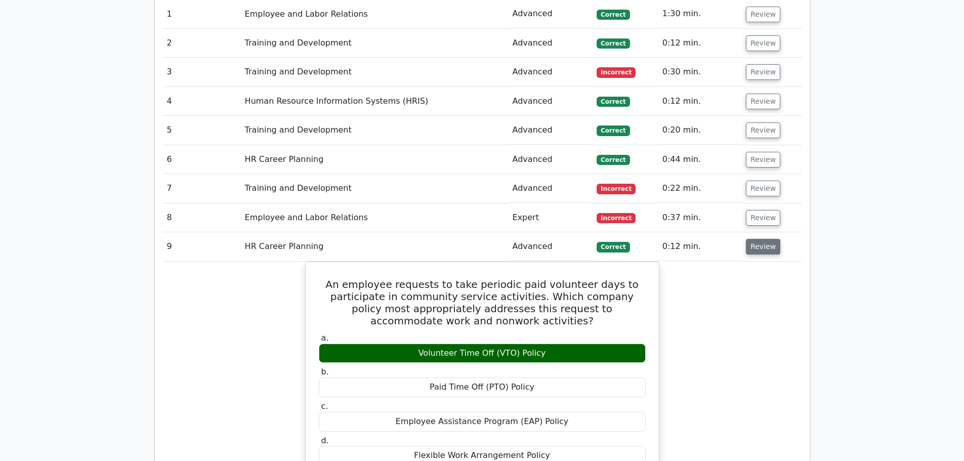
click at [757, 239] on button "Review" at bounding box center [763, 247] width 34 height 16
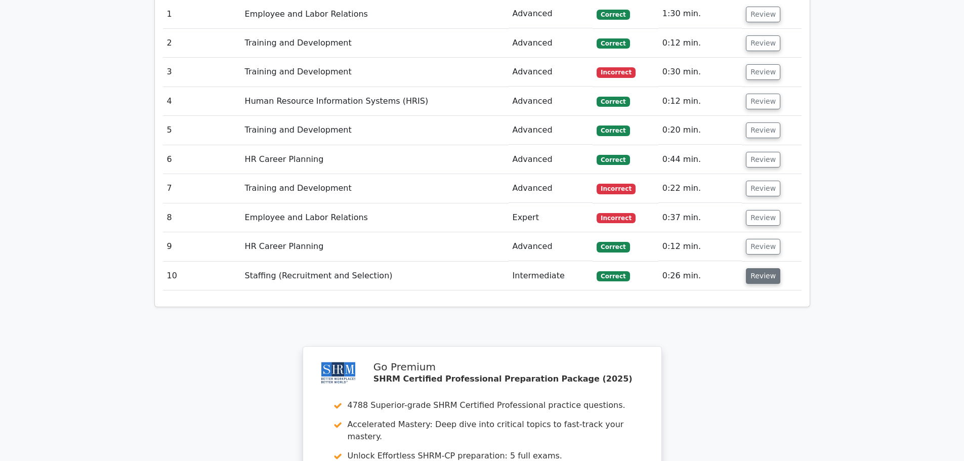
click at [761, 268] on button "Review" at bounding box center [763, 276] width 34 height 16
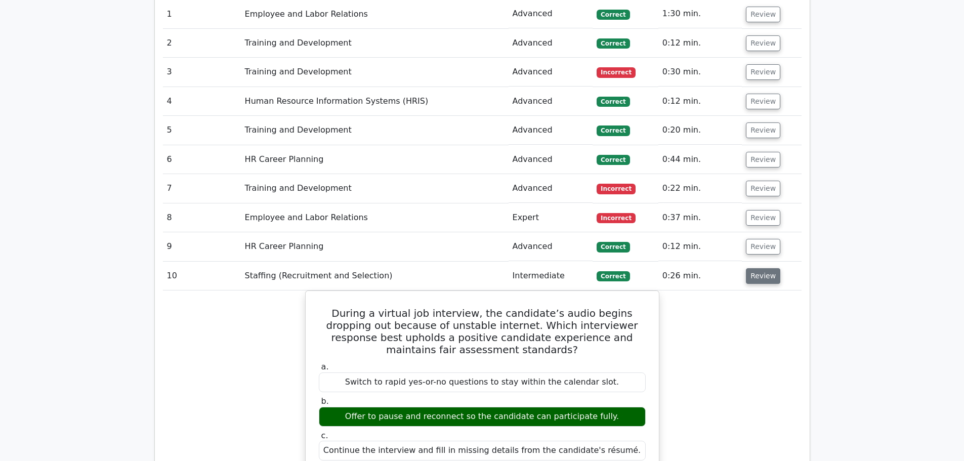
click at [764, 268] on button "Review" at bounding box center [763, 276] width 34 height 16
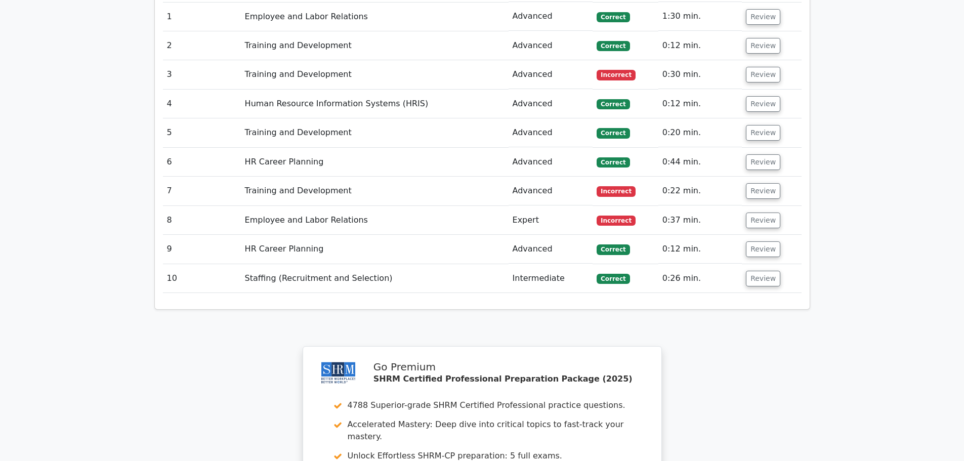
scroll to position [961, 0]
